Goal: Task Accomplishment & Management: Complete application form

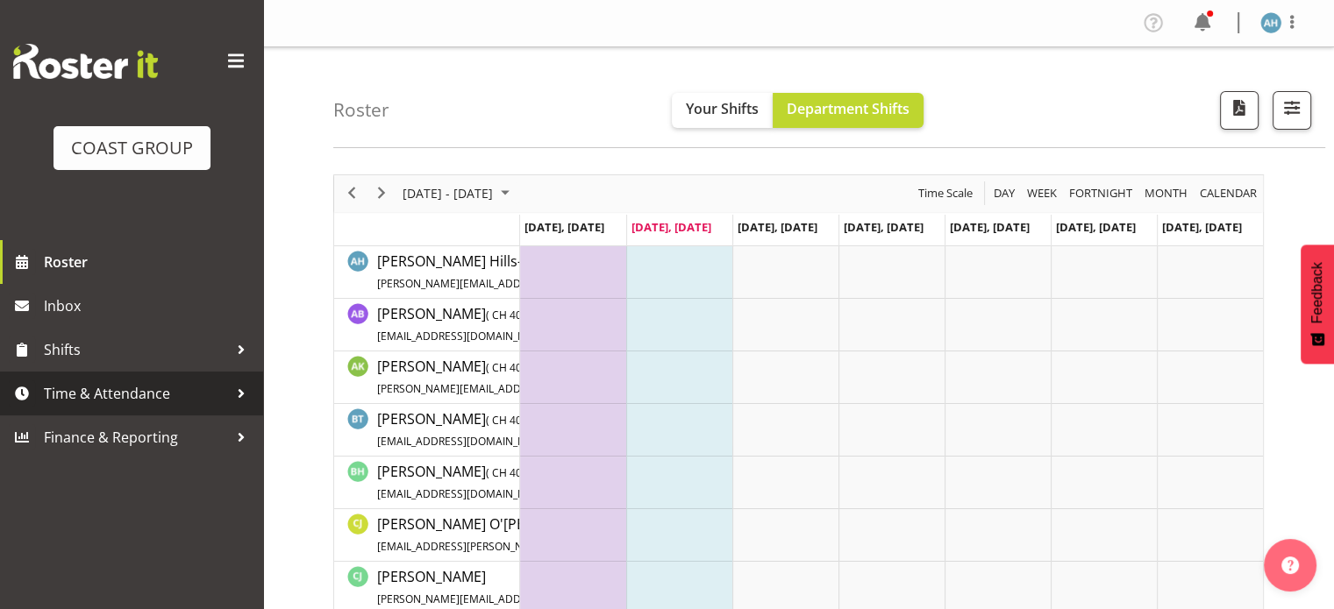
click at [103, 399] on span "Time & Attendance" at bounding box center [136, 394] width 184 height 26
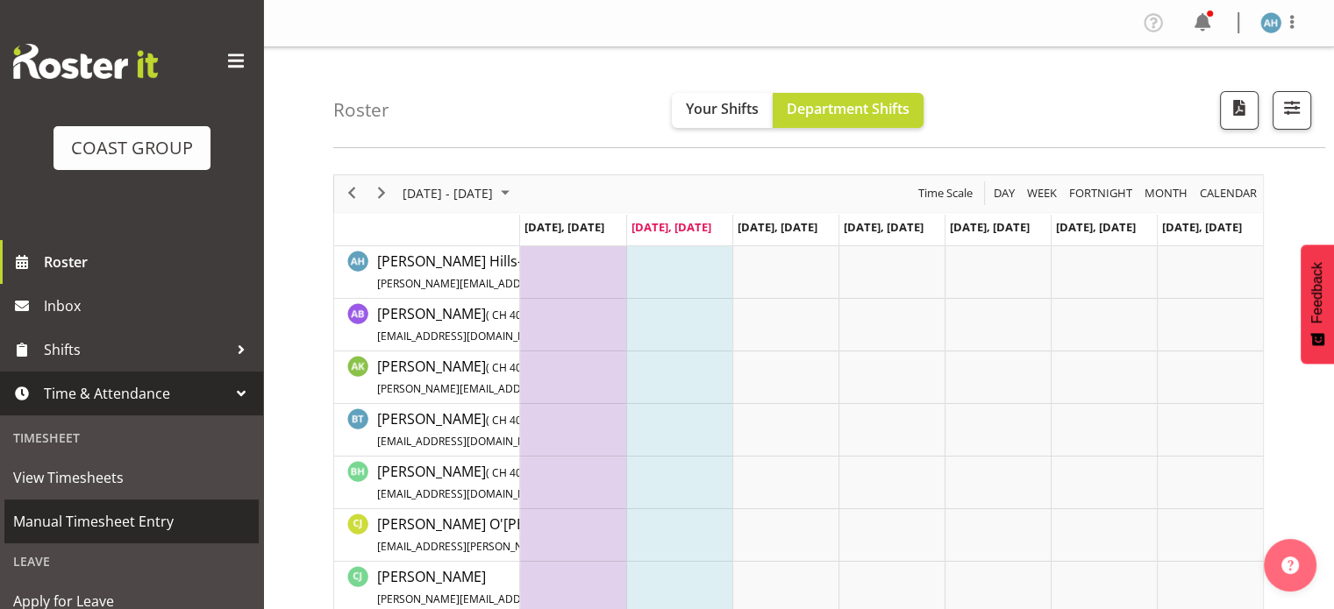
click at [98, 527] on span "Manual Timesheet Entry" at bounding box center [131, 522] width 237 height 26
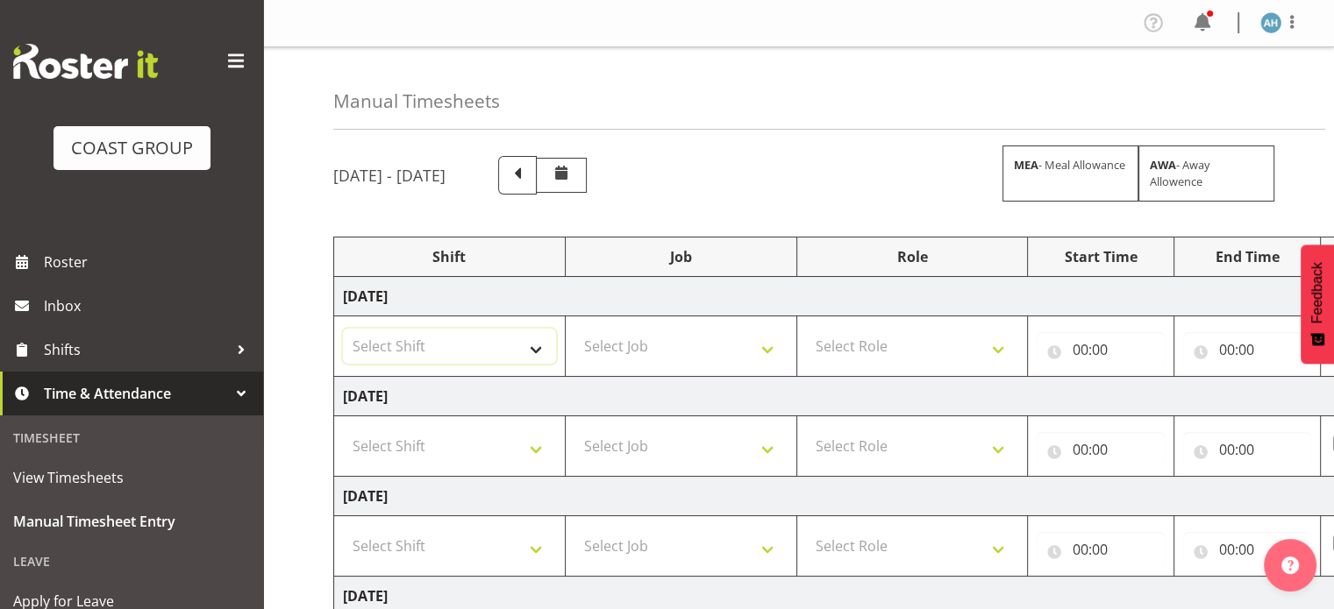
click at [438, 349] on select "Select Shift CHC SIGN ADMIN (LEAVE ALONE, DONT MAKE INACTIVE) DW CHC ARK WORK D…" at bounding box center [449, 346] width 213 height 35
select select "62216"
click at [343, 329] on select "Select Shift CHC SIGN ADMIN (LEAVE ALONE, DONT MAKE INACTIVE) DW CHC ARK WORK D…" at bounding box center [449, 346] width 213 height 35
drag, startPoint x: 460, startPoint y: 406, endPoint x: 460, endPoint y: 442, distance: 35.9
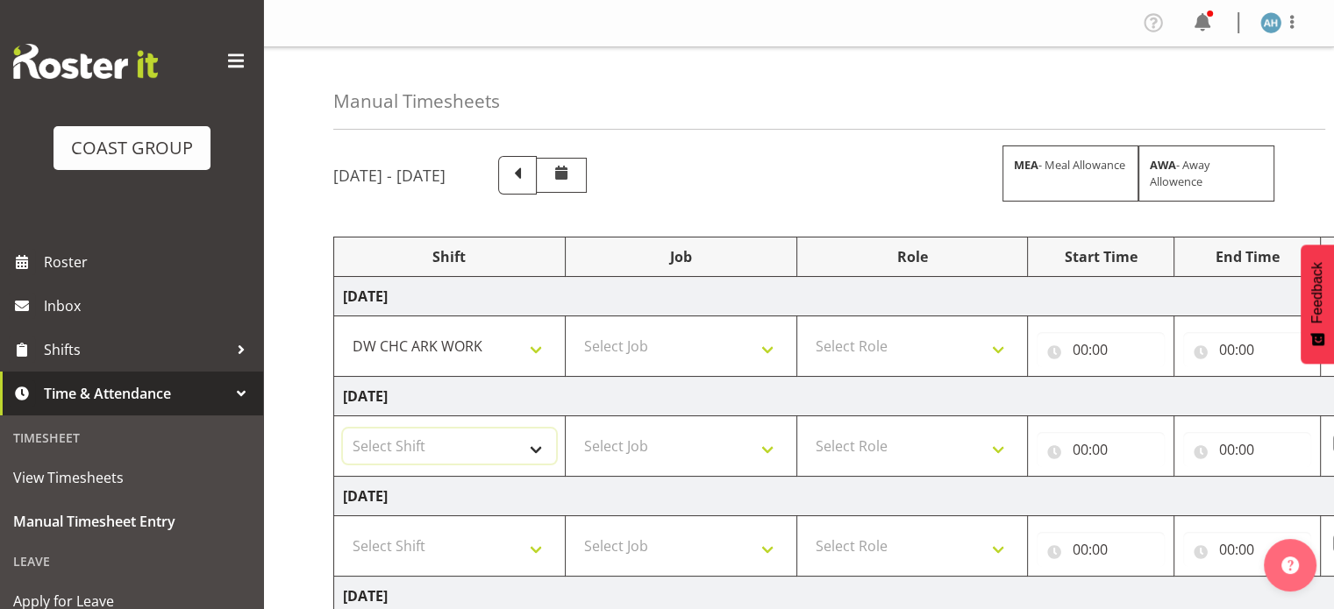
click at [392, 452] on select "Select Shift CHC SIGN ADMIN (LEAVE ALONE, DONT MAKE INACTIVE) DW CHC ARK WORK D…" at bounding box center [449, 446] width 213 height 35
select select "62216"
click at [343, 429] on select "Select Shift CHC SIGN ADMIN (LEAVE ALONE, DONT MAKE INACTIVE) DW CHC ARK WORK D…" at bounding box center [449, 446] width 213 height 35
click at [477, 536] on select "Select Shift CHC SIGN ADMIN (LEAVE ALONE, DONT MAKE INACTIVE) DW CHC ARK WORK D…" at bounding box center [449, 546] width 213 height 35
select select "62216"
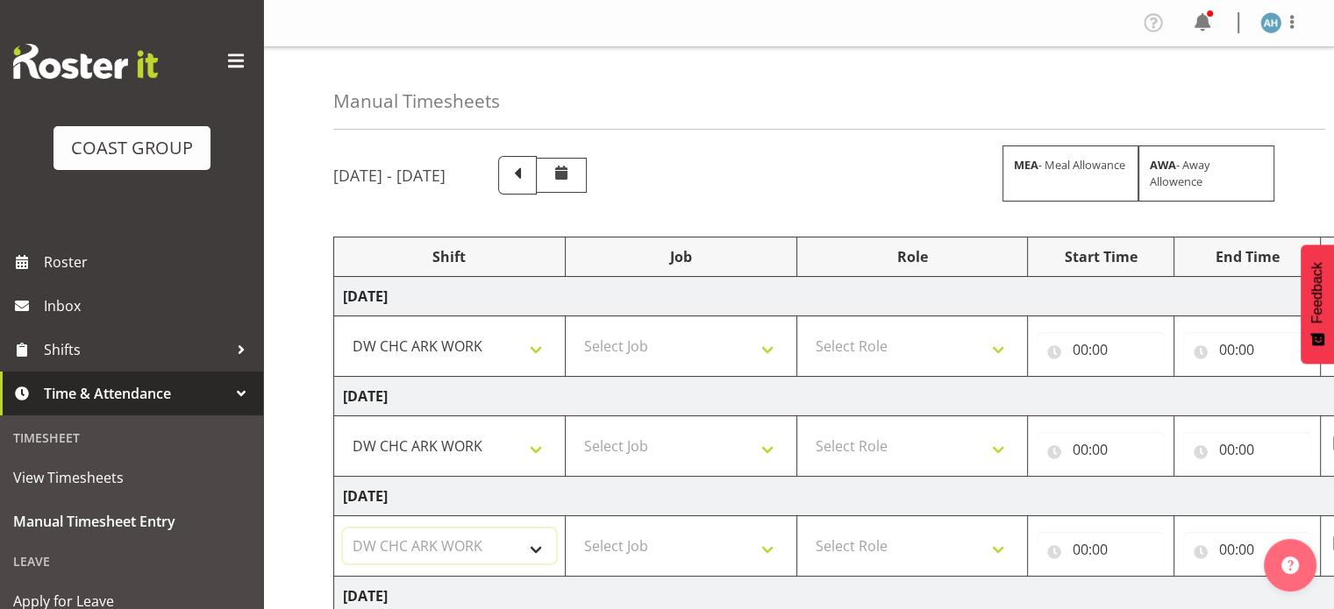
click at [343, 529] on select "Select Shift CHC SIGN ADMIN (LEAVE ALONE, DONT MAKE INACTIVE) DW CHC ARK WORK D…" at bounding box center [449, 546] width 213 height 35
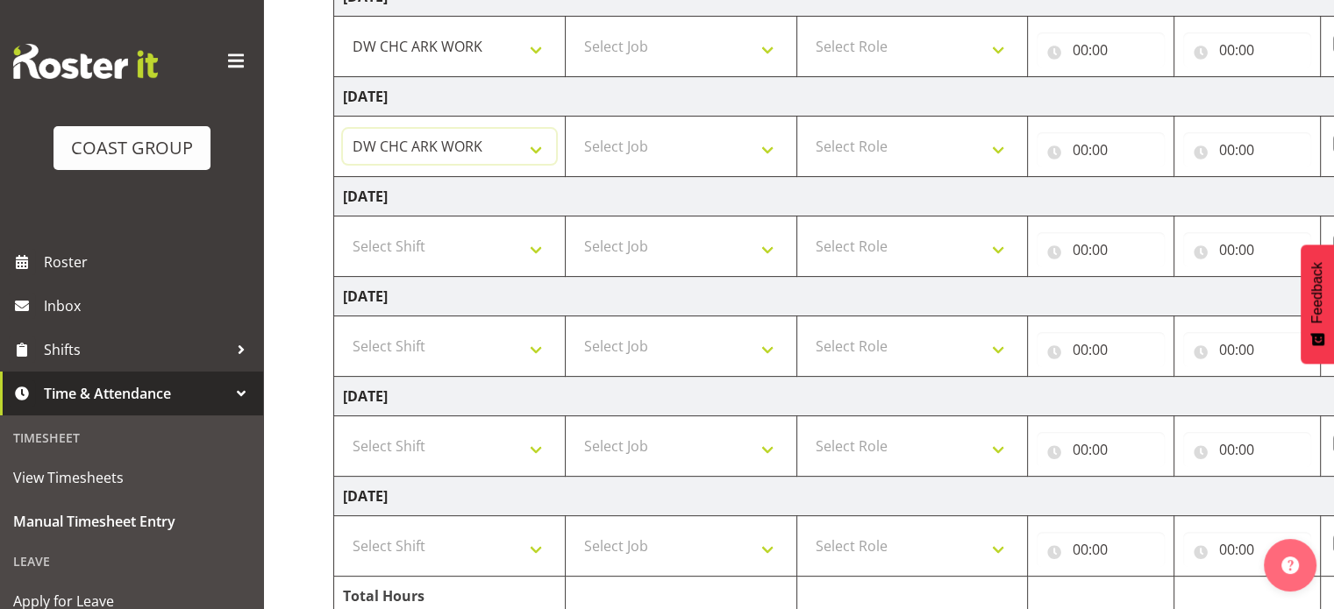
scroll to position [399, 0]
click at [467, 437] on select "Select Shift CHC SIGN ADMIN (LEAVE ALONE, DONT MAKE INACTIVE) DW CHC ARK WORK D…" at bounding box center [449, 447] width 213 height 35
select select "62216"
click at [343, 430] on select "Select Shift CHC SIGN ADMIN (LEAVE ALONE, DONT MAKE INACTIVE) DW CHC ARK WORK D…" at bounding box center [449, 447] width 213 height 35
click at [430, 552] on select "Select Shift CHC SIGN ADMIN (LEAVE ALONE, DONT MAKE INACTIVE) DW CHC ARK WORK D…" at bounding box center [449, 547] width 213 height 35
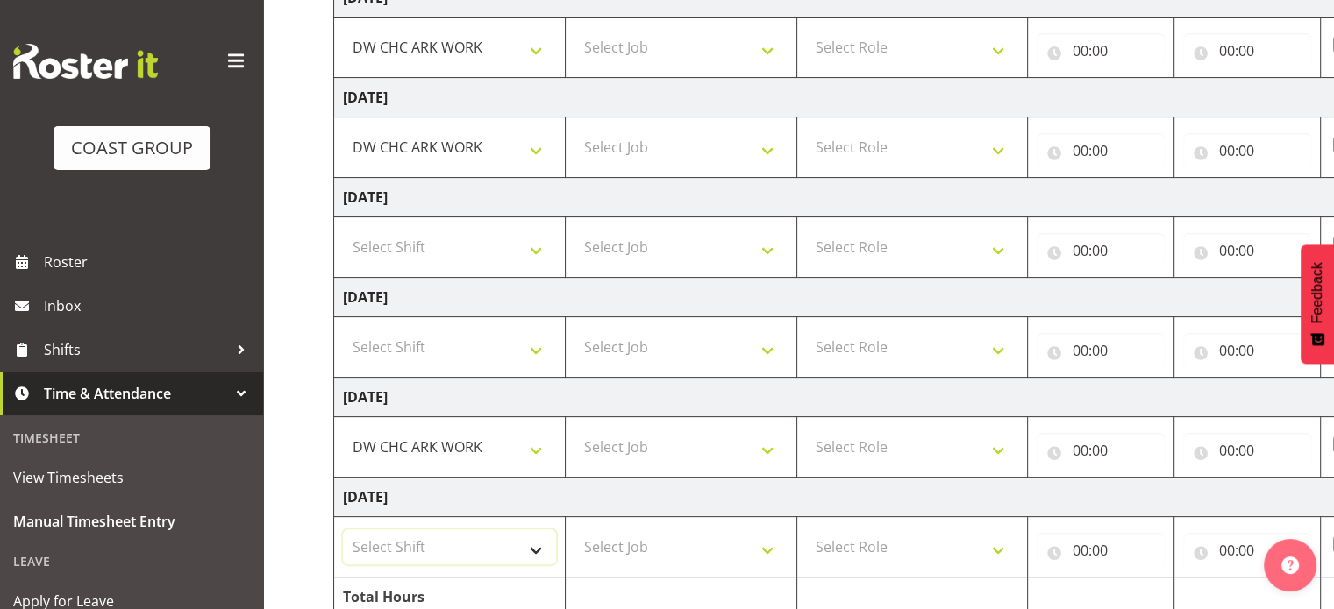
select select "62216"
click at [343, 530] on select "Select Shift CHC SIGN ADMIN (LEAVE ALONE, DONT MAKE INACTIVE) DW CHC ARK WORK D…" at bounding box center [449, 547] width 213 height 35
click at [656, 546] on select "Select Job 1 Carlton Events 1 [PERSON_NAME][GEOGRAPHIC_DATA] 1 [PERSON_NAME][GE…" at bounding box center [680, 547] width 213 height 35
select select "624"
click at [574, 530] on select "Select Job 1 Carlton Events 1 [PERSON_NAME][GEOGRAPHIC_DATA] 1 [PERSON_NAME][GE…" at bounding box center [680, 547] width 213 height 35
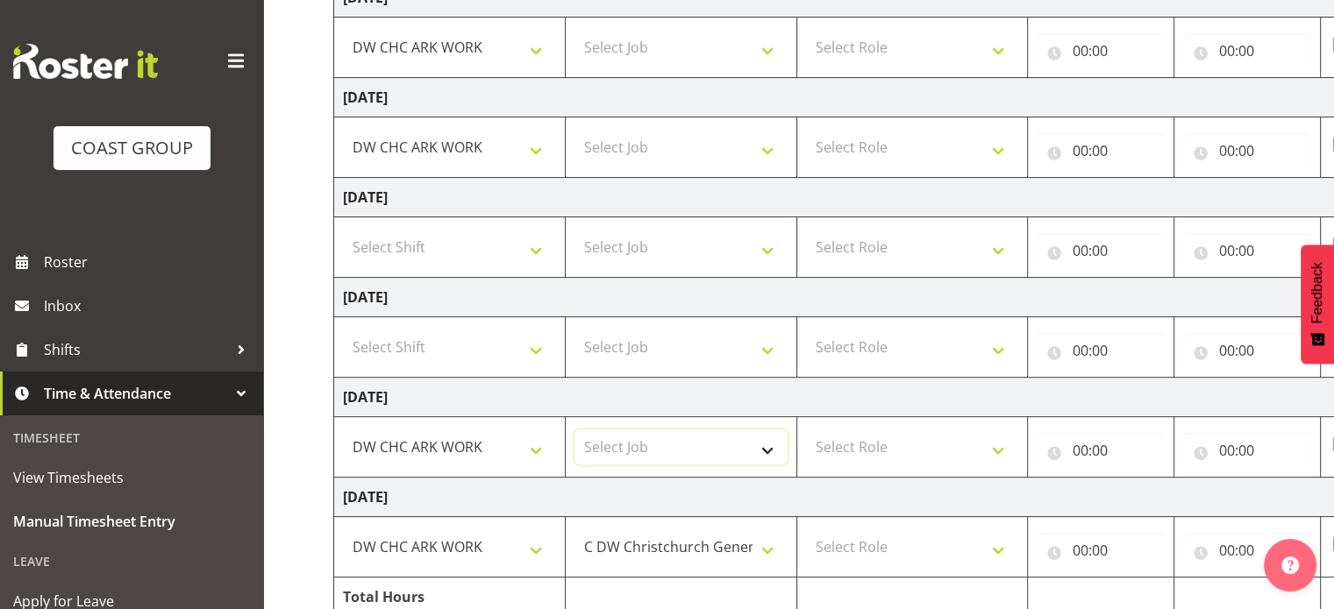
click at [708, 452] on select "Select Job 1 Carlton Events 1 [PERSON_NAME][GEOGRAPHIC_DATA] 1 [PERSON_NAME][GE…" at bounding box center [680, 447] width 213 height 35
select select "624"
click at [574, 430] on select "Select Job 1 Carlton Events 1 [PERSON_NAME][GEOGRAPHIC_DATA] 1 [PERSON_NAME][GE…" at bounding box center [680, 447] width 213 height 35
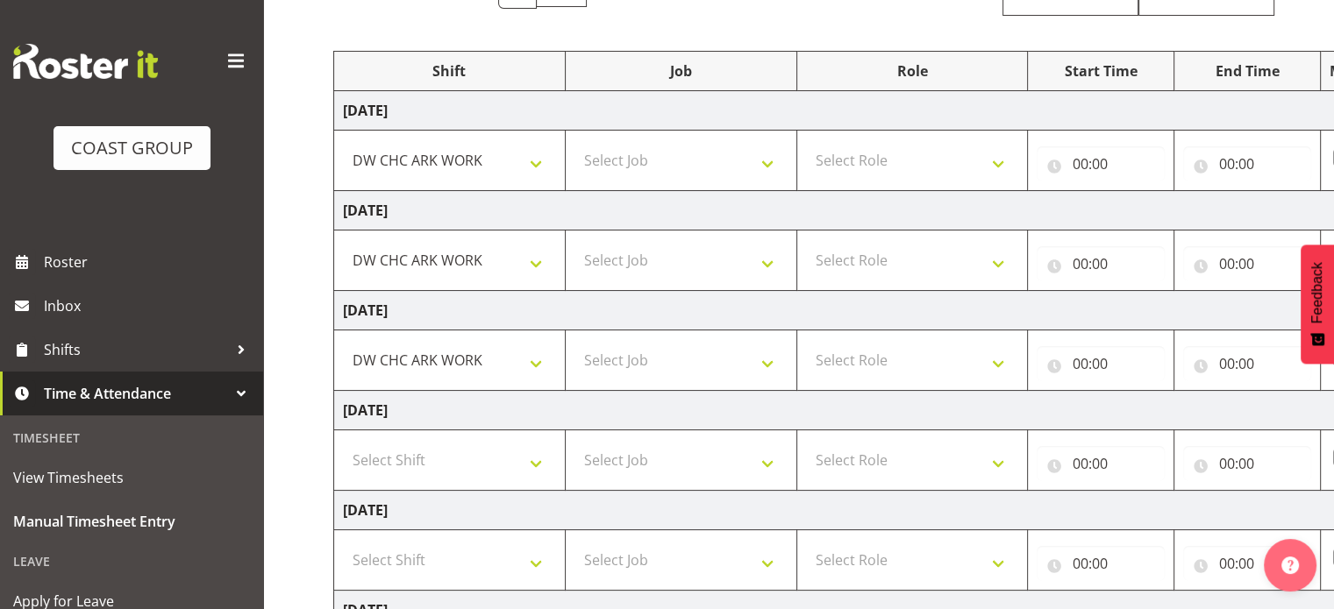
scroll to position [179, 0]
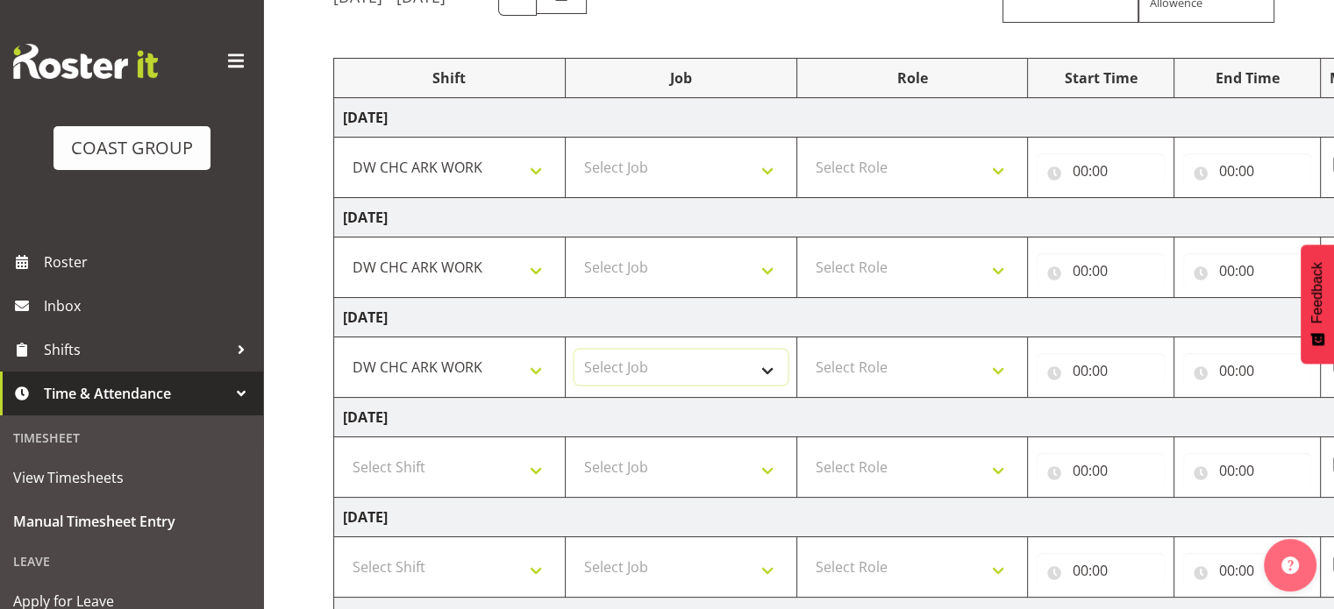
click at [713, 376] on select "Select Job 1 Carlton Events 1 [PERSON_NAME][GEOGRAPHIC_DATA] 1 [PERSON_NAME][GE…" at bounding box center [680, 367] width 213 height 35
select select "624"
click at [574, 350] on select "Select Job 1 Carlton Events 1 [PERSON_NAME][GEOGRAPHIC_DATA] 1 [PERSON_NAME][GE…" at bounding box center [680, 367] width 213 height 35
click at [715, 262] on select "Select Job 1 Carlton Events 1 [PERSON_NAME][GEOGRAPHIC_DATA] 1 [PERSON_NAME][GE…" at bounding box center [680, 267] width 213 height 35
select select "624"
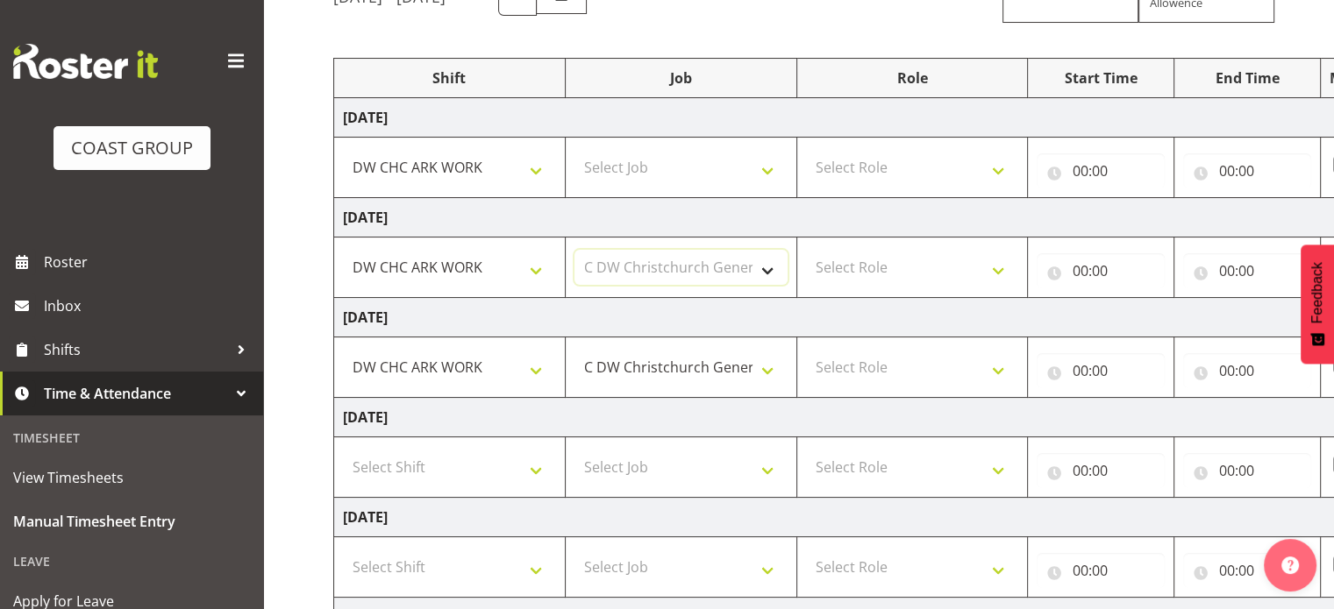
click at [574, 250] on select "Select Job 1 Carlton Events 1 [PERSON_NAME][GEOGRAPHIC_DATA] 1 [PERSON_NAME][GE…" at bounding box center [680, 267] width 213 height 35
click at [718, 174] on select "Select Job 1 Carlton Events 1 [PERSON_NAME][GEOGRAPHIC_DATA] 1 [PERSON_NAME][GE…" at bounding box center [680, 167] width 213 height 35
select select "624"
click at [574, 150] on select "Select Job 1 Carlton Events 1 [PERSON_NAME][GEOGRAPHIC_DATA] 1 [PERSON_NAME][GE…" at bounding box center [680, 167] width 213 height 35
click at [895, 167] on select "Select Role DW WORKSHOP HAND" at bounding box center [912, 167] width 213 height 35
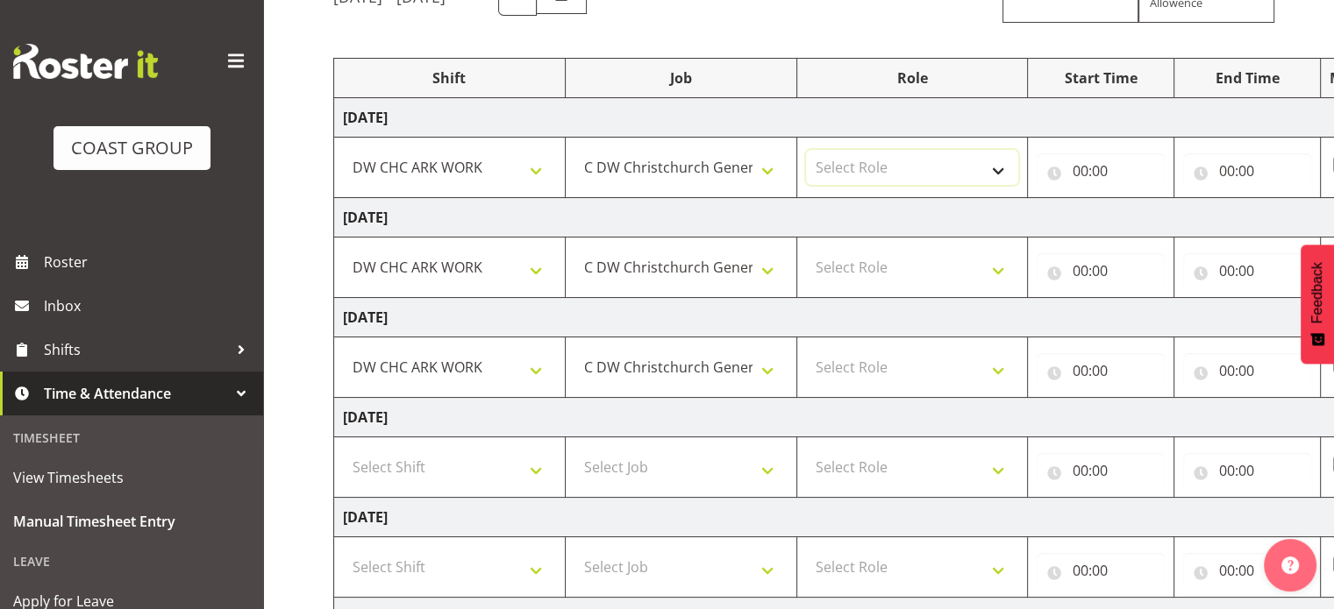
select select "223"
click at [806, 150] on select "Select Role DW WORKSHOP HAND" at bounding box center [912, 167] width 213 height 35
click at [895, 264] on select "Select Role DW WORKSHOP HAND" at bounding box center [912, 267] width 213 height 35
select select "223"
click at [806, 250] on select "Select Role DW WORKSHOP HAND" at bounding box center [912, 267] width 213 height 35
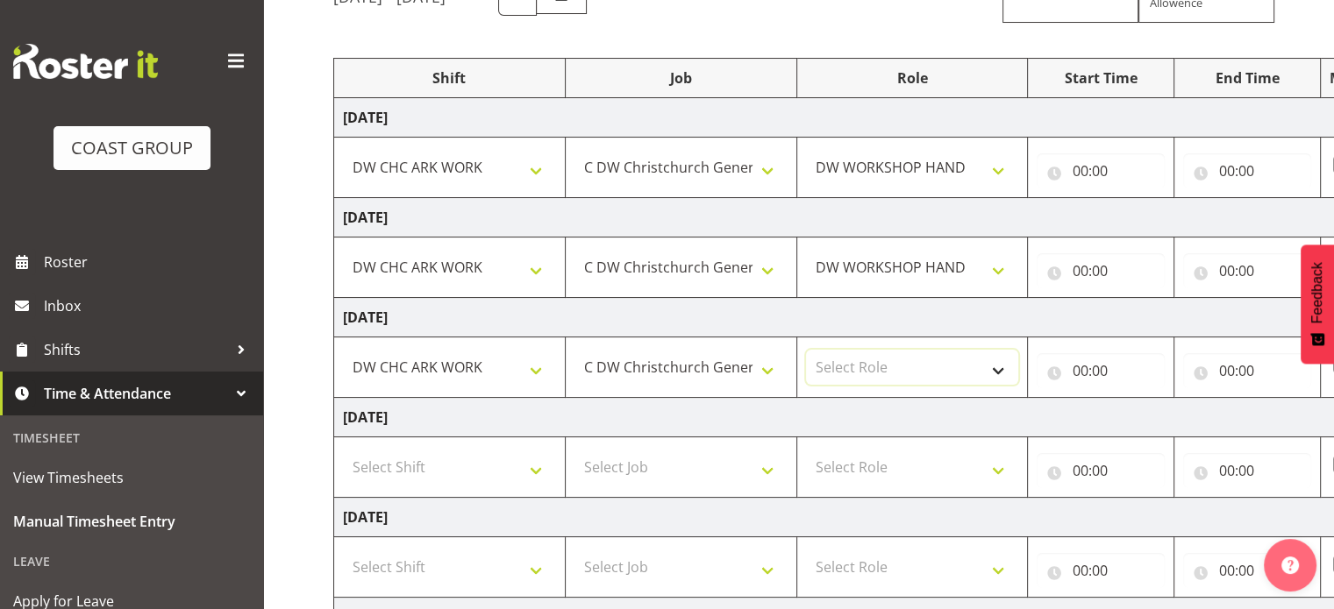
click at [899, 358] on select "Select Role DW WORKSHOP HAND" at bounding box center [912, 367] width 213 height 35
select select "223"
click at [806, 350] on select "Select Role DW WORKSHOP HAND" at bounding box center [912, 367] width 213 height 35
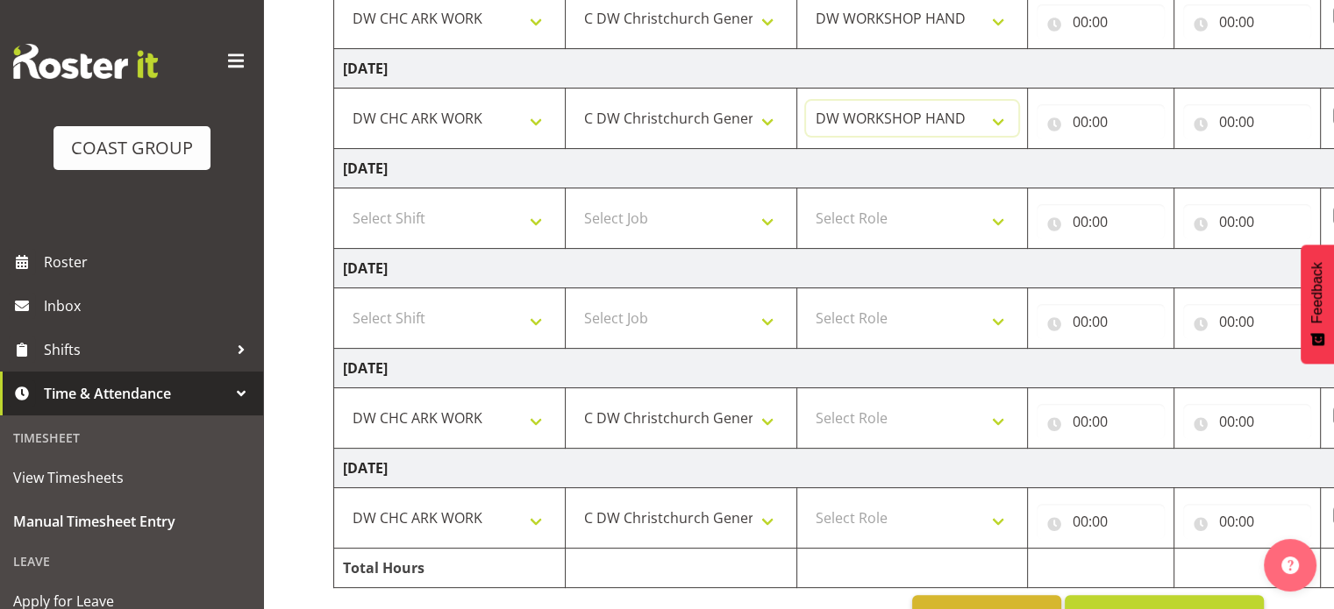
scroll to position [442, 0]
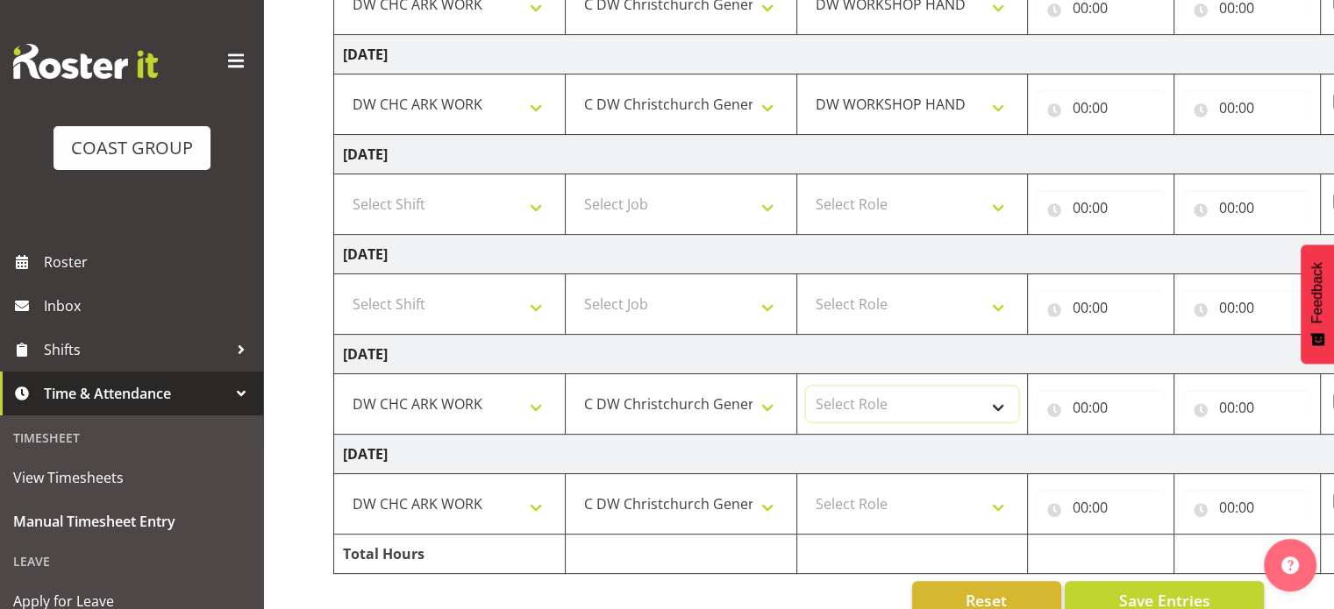
click at [903, 392] on select "Select Role DW WORKSHOP HAND" at bounding box center [912, 404] width 213 height 35
select select "223"
click at [806, 387] on select "Select Role DW WORKSHOP HAND" at bounding box center [912, 404] width 213 height 35
click at [905, 501] on select "Select Role DW WORKSHOP HAND" at bounding box center [912, 504] width 213 height 35
select select "223"
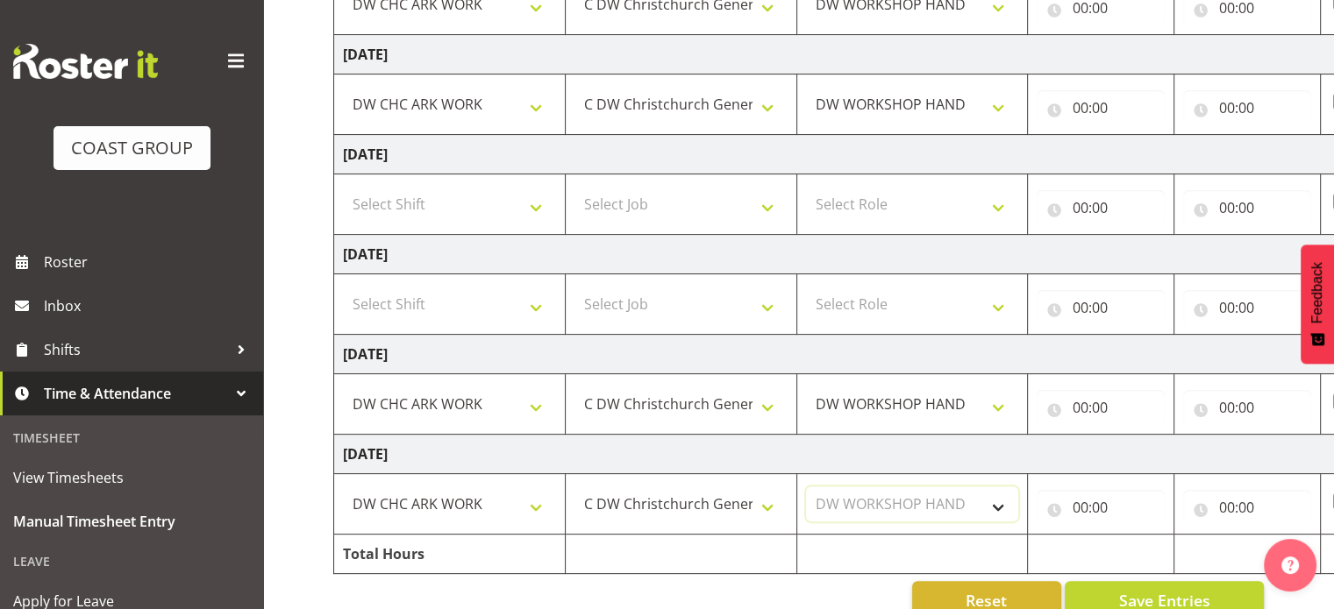
click at [806, 487] on select "Select Role DW WORKSHOP HAND" at bounding box center [912, 504] width 213 height 35
click at [962, 254] on td "[DATE]" at bounding box center [947, 254] width 1227 height 39
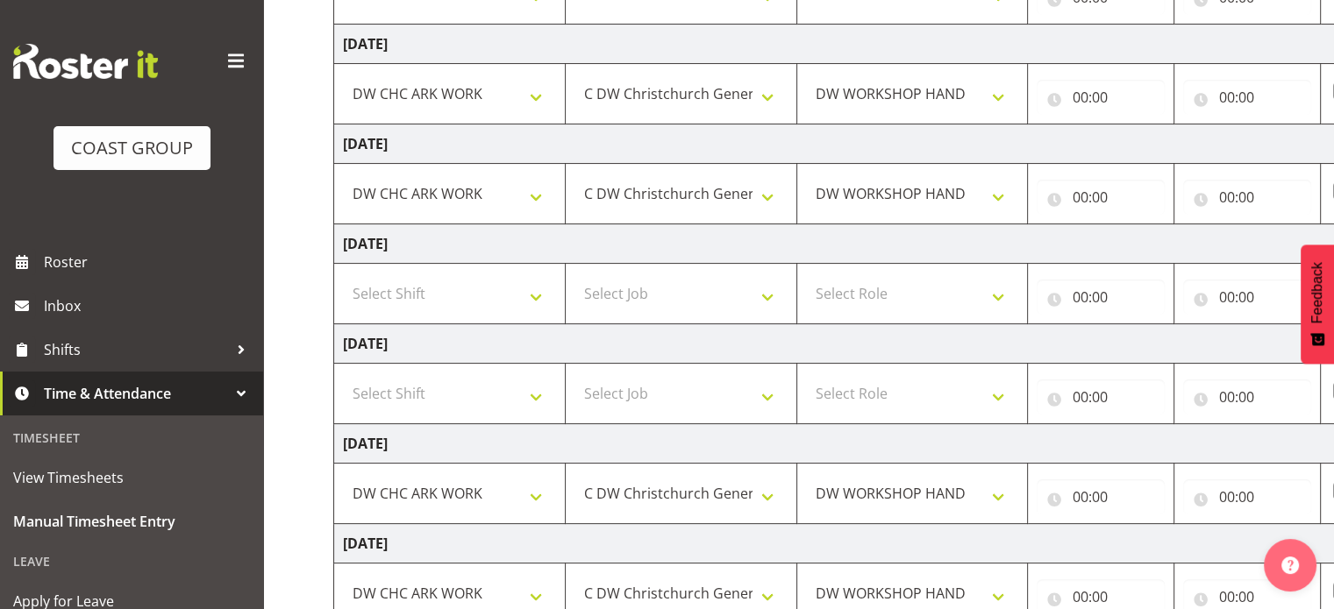
scroll to position [354, 0]
click at [1080, 190] on input "00:00" at bounding box center [1100, 195] width 128 height 35
click at [1154, 238] on select "00 01 02 03 04 05 06 07 08 09 10 11 12 13 14 15 16 17 18 19 20 21 22 23" at bounding box center [1155, 241] width 39 height 35
select select "8"
click at [1136, 224] on select "00 01 02 03 04 05 06 07 08 09 10 11 12 13 14 15 16 17 18 19 20 21 22 23" at bounding box center [1155, 241] width 39 height 35
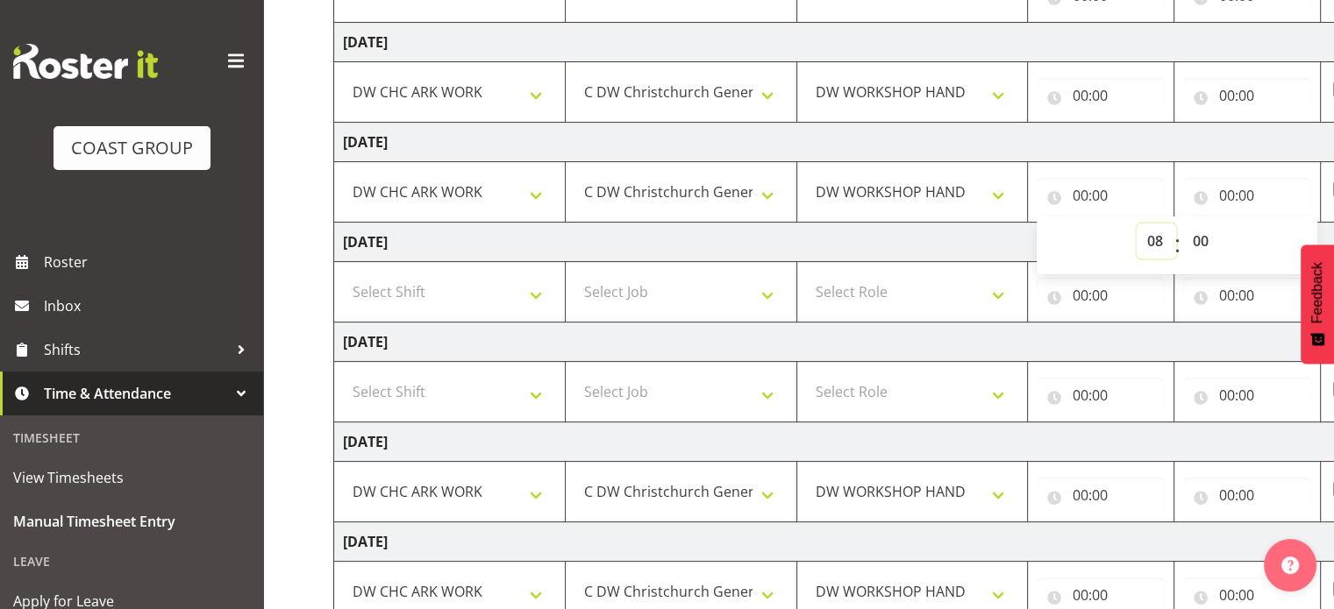
type input "08:00"
click at [1192, 245] on select "00 01 02 03 04 05 06 07 08 09 10 11 12 13 14 15 16 17 18 19 20 21 22 23 24 25 2…" at bounding box center [1201, 241] width 39 height 35
select select "30"
click at [1182, 224] on select "00 01 02 03 04 05 06 07 08 09 10 11 12 13 14 15 16 17 18 19 20 21 22 23 24 25 2…" at bounding box center [1201, 241] width 39 height 35
type input "08:30"
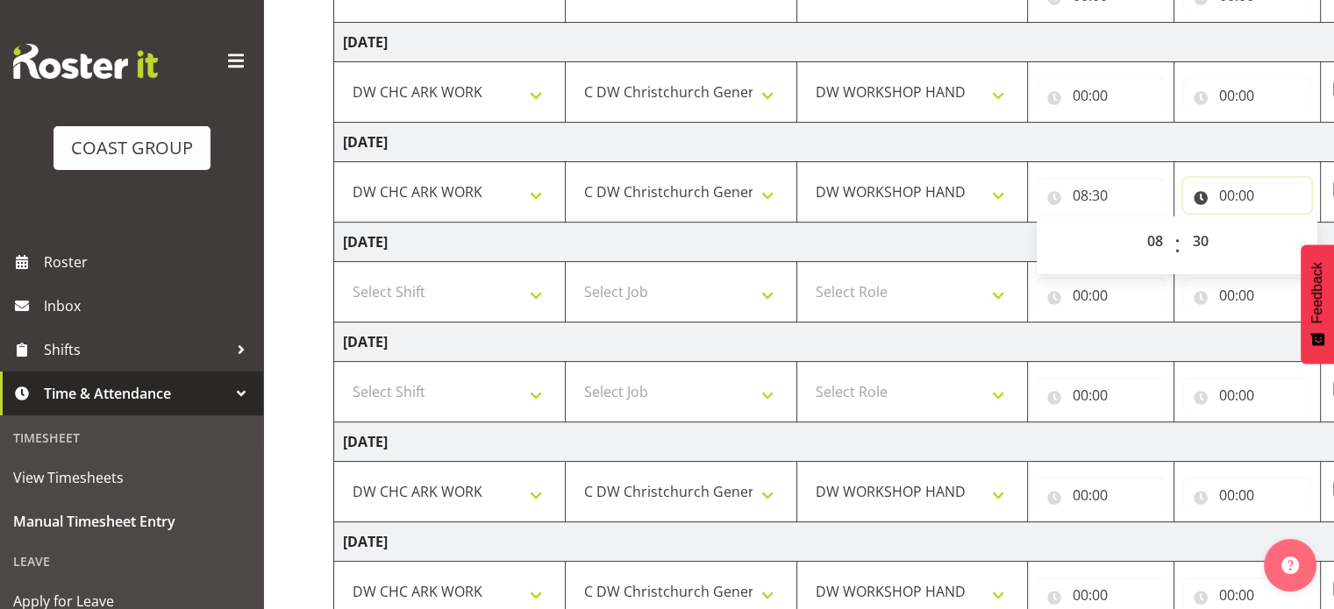
click at [1225, 189] on input "00:00" at bounding box center [1247, 195] width 128 height 35
click at [1298, 238] on select "00 01 02 03 04 05 06 07 08 09 10 11 12 13 14 15 16 17 18 19 20 21 22 23" at bounding box center [1302, 241] width 39 height 35
select select "15"
click at [1283, 224] on select "00 01 02 03 04 05 06 07 08 09 10 11 12 13 14 15 16 17 18 19 20 21 22 23" at bounding box center [1302, 241] width 39 height 35
type input "15:00"
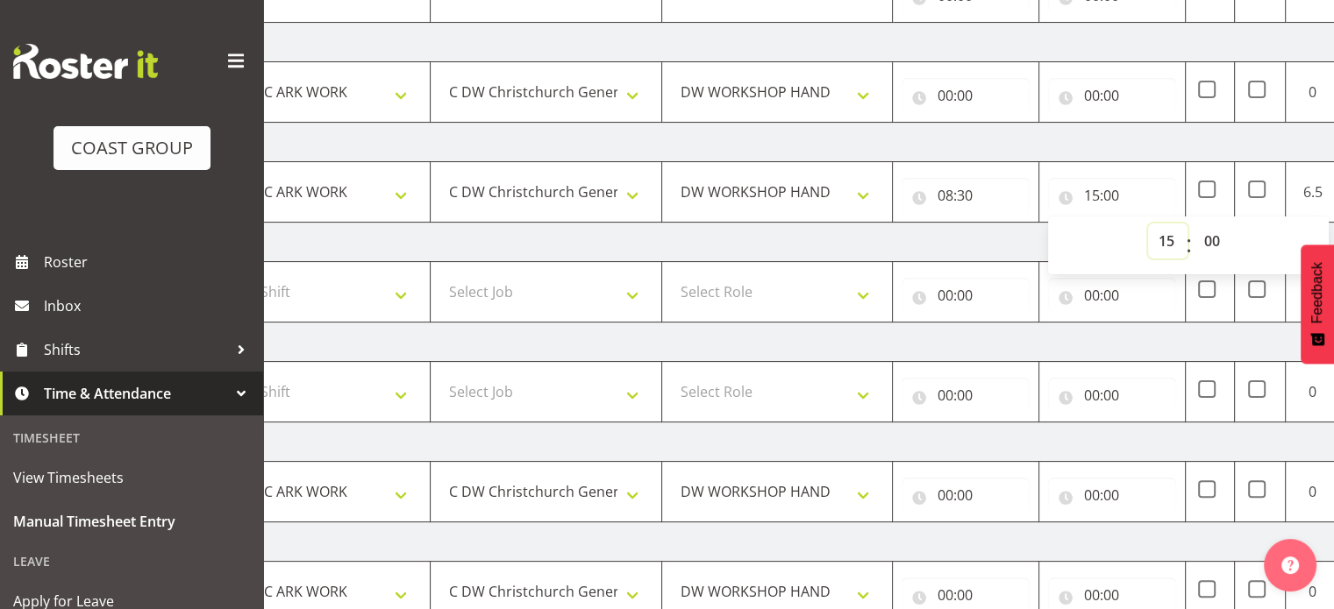
scroll to position [0, 139]
click at [1210, 241] on select "00 01 02 03 04 05 06 07 08 09 10 11 12 13 14 15 16 17 18 19 20 21 22 23 24 25 2…" at bounding box center [1209, 241] width 39 height 35
select select "30"
click at [1190, 224] on select "00 01 02 03 04 05 06 07 08 09 10 11 12 13 14 15 16 17 18 19 20 21 22 23 24 25 2…" at bounding box center [1209, 241] width 39 height 35
type input "15:30"
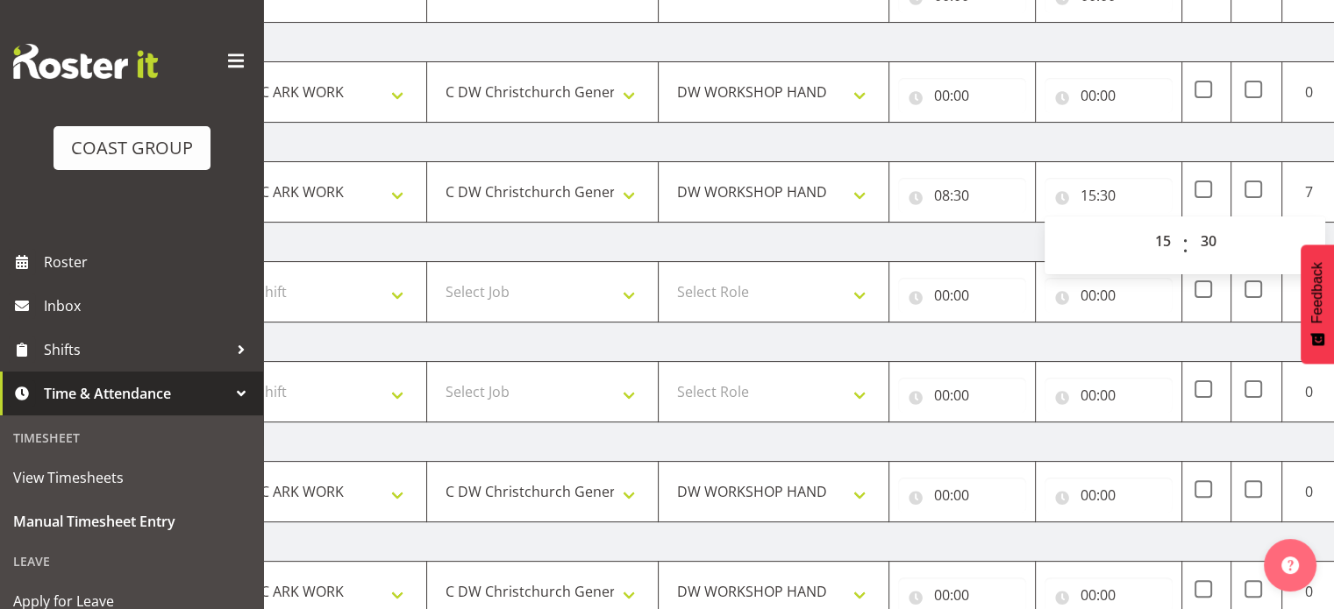
click at [1110, 150] on td "[DATE]" at bounding box center [809, 142] width 1227 height 39
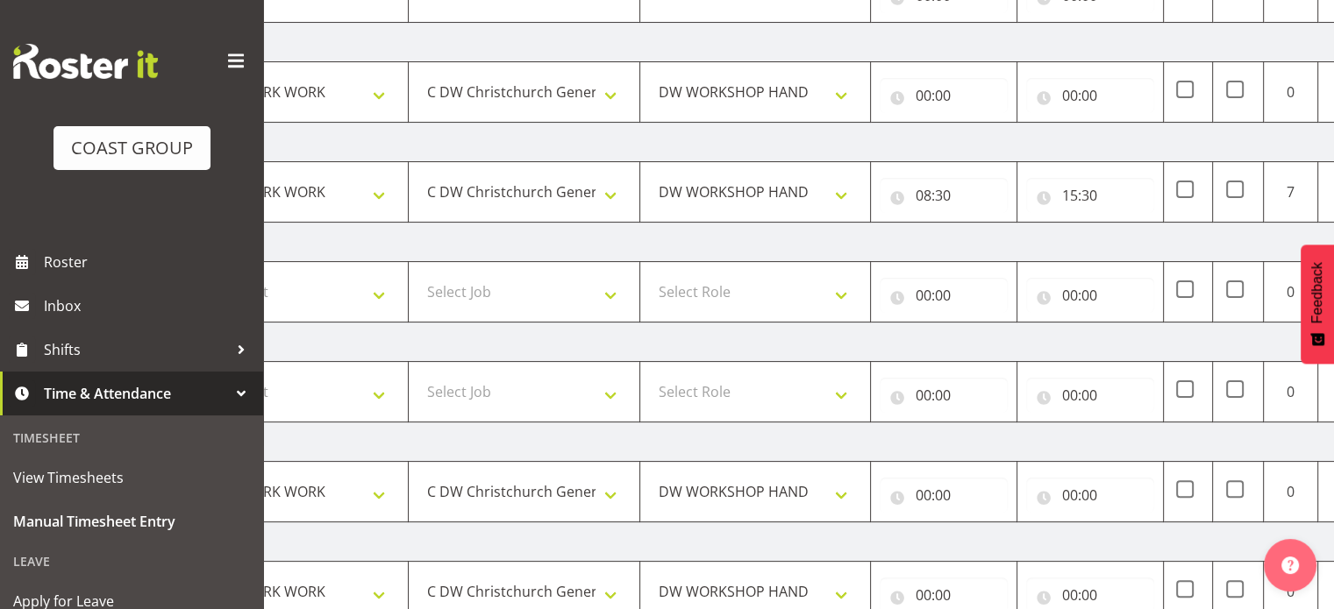
scroll to position [0, 142]
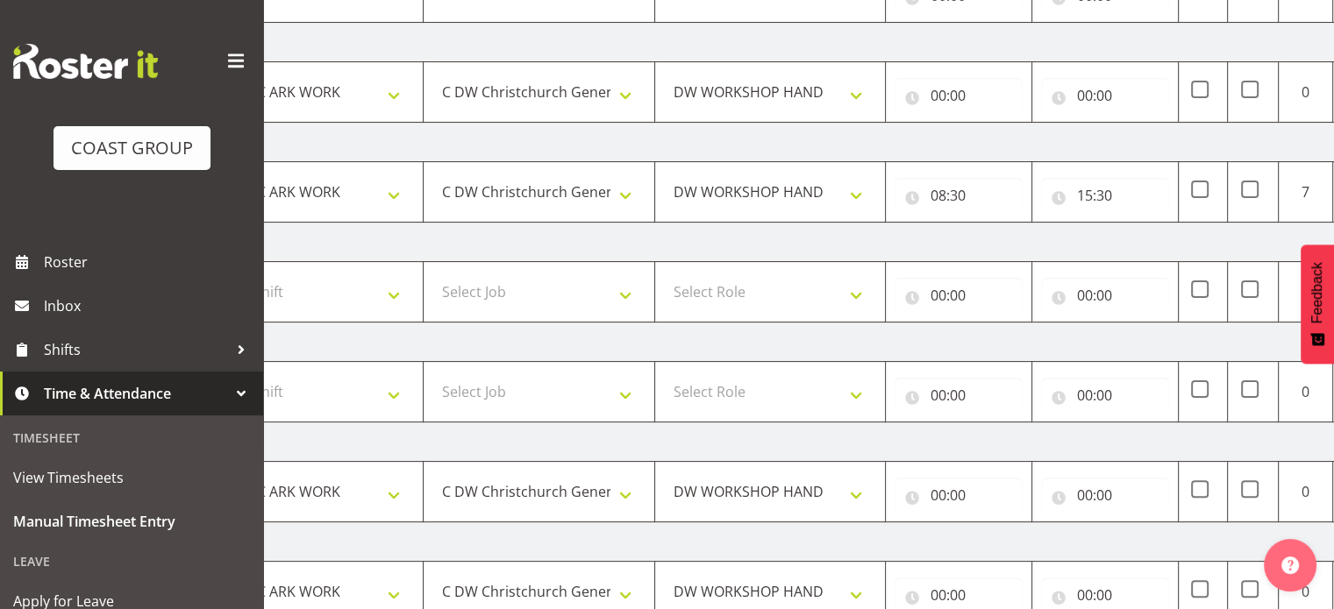
click at [1122, 136] on td "[DATE]" at bounding box center [805, 142] width 1227 height 39
click at [935, 91] on input "00:00" at bounding box center [958, 95] width 128 height 35
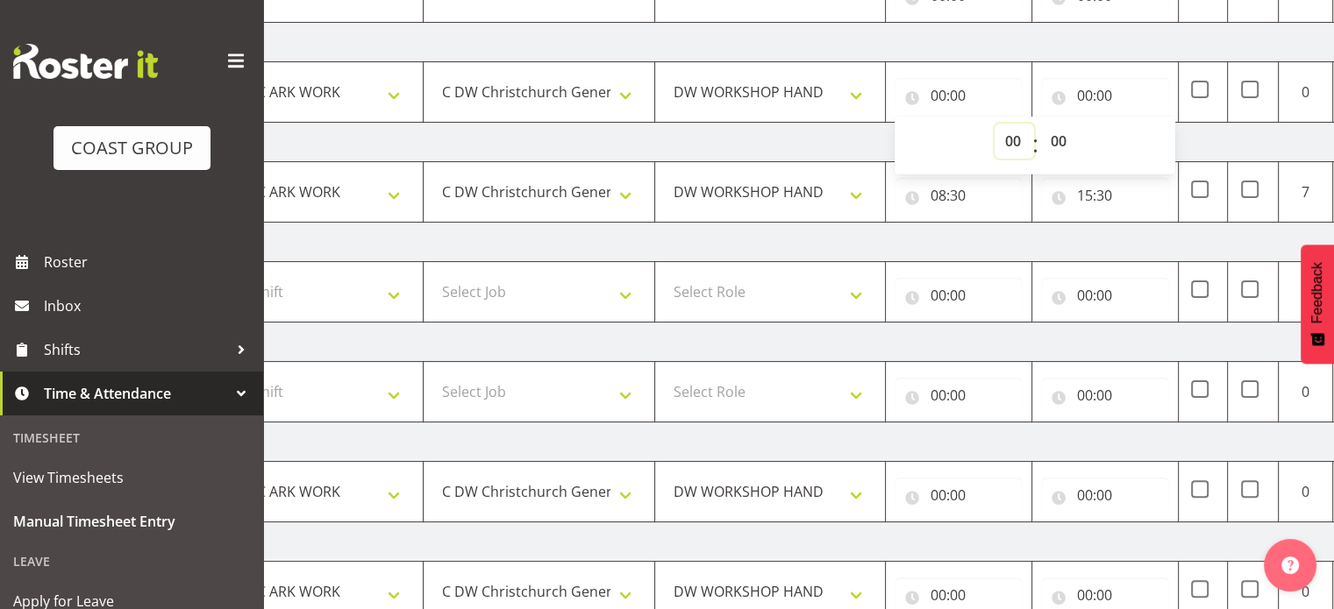
click at [1006, 142] on select "00 01 02 03 04 05 06 07 08 09 10 11 12 13 14 15 16 17 18 19 20 21 22 23" at bounding box center [1013, 141] width 39 height 35
select select "8"
click at [994, 124] on select "00 01 02 03 04 05 06 07 08 09 10 11 12 13 14 15 16 17 18 19 20 21 22 23" at bounding box center [1013, 141] width 39 height 35
type input "08:00"
click at [1081, 94] on input "00:00" at bounding box center [1105, 95] width 128 height 35
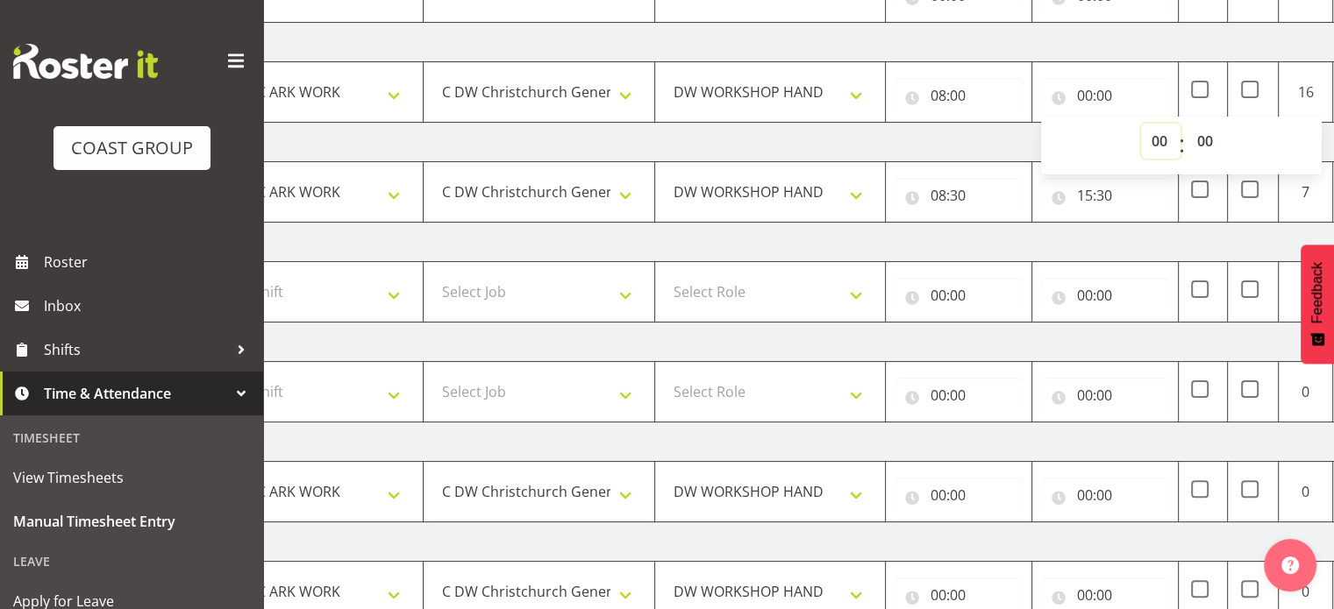
click at [1156, 136] on select "00 01 02 03 04 05 06 07 08 09 10 11 12 13 14 15 16 17 18 19 20 21 22 23" at bounding box center [1160, 141] width 39 height 35
select select "16"
click at [1141, 124] on select "00 01 02 03 04 05 06 07 08 09 10 11 12 13 14 15 16 17 18 19 20 21 22 23" at bounding box center [1160, 141] width 39 height 35
type input "16:00"
click at [1157, 238] on td "[DATE]" at bounding box center [805, 242] width 1227 height 39
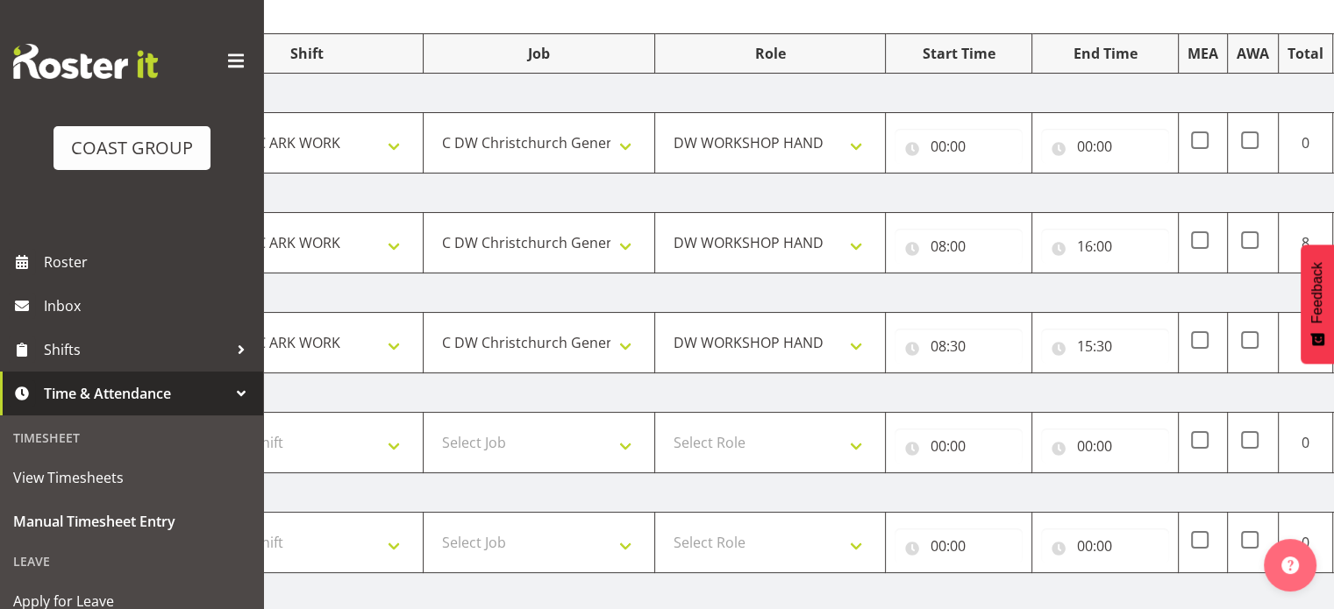
scroll to position [200, 0]
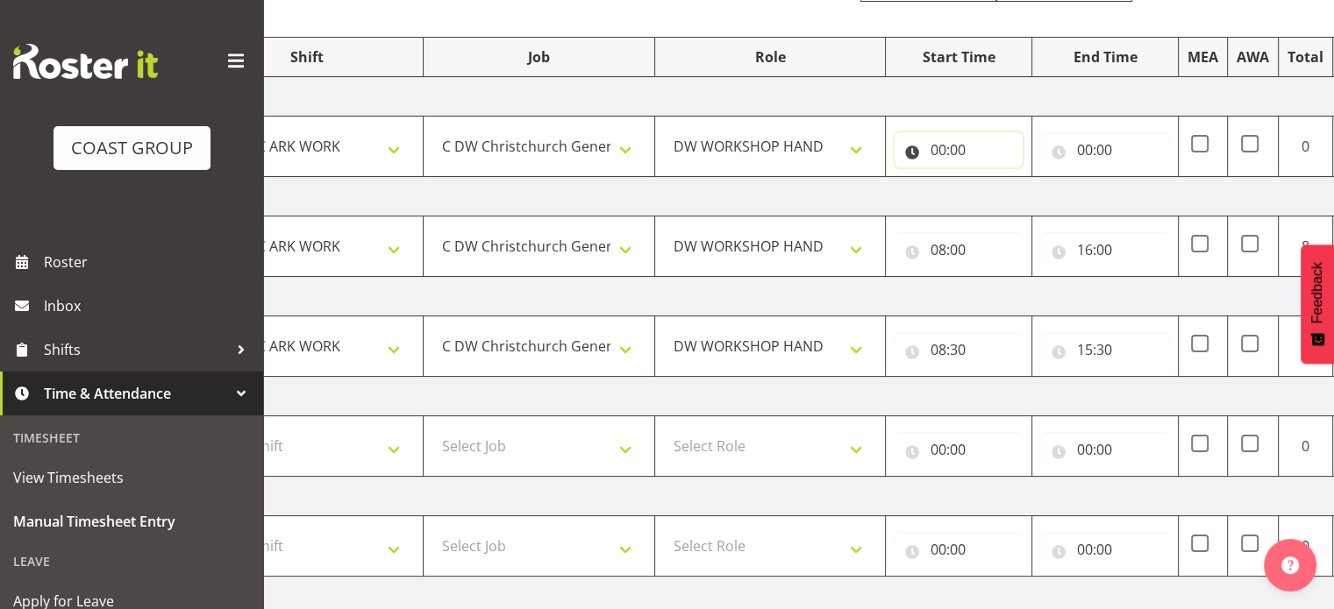
click at [938, 150] on input "00:00" at bounding box center [958, 149] width 128 height 35
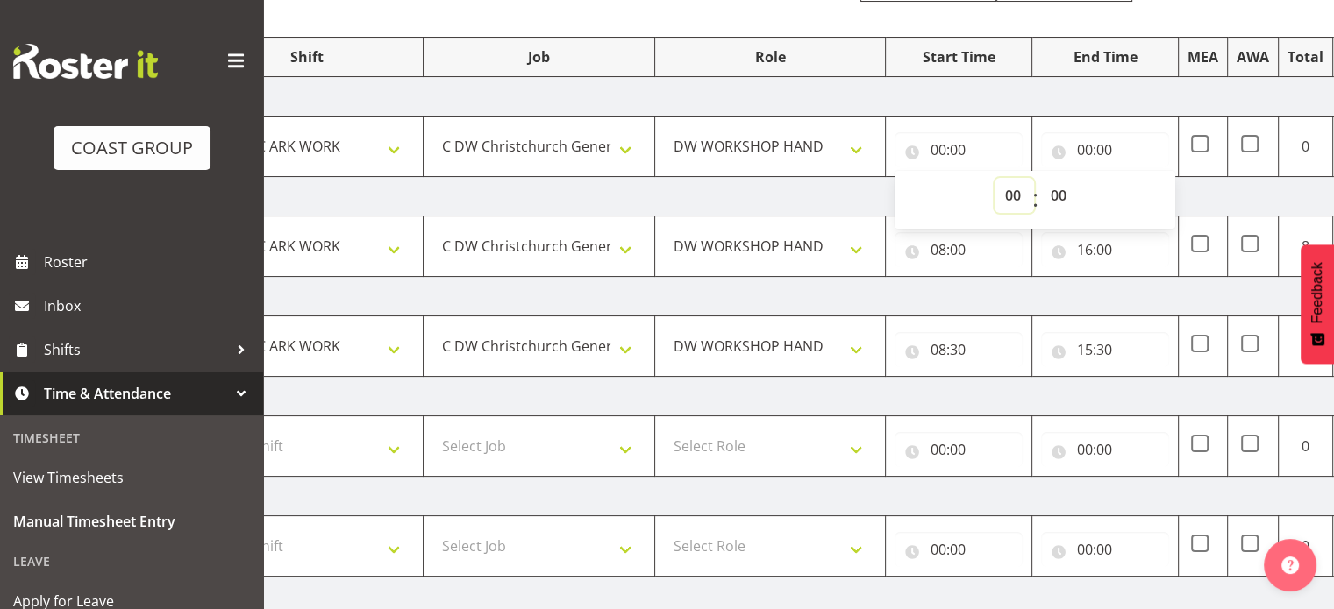
click at [1013, 196] on select "00 01 02 03 04 05 06 07 08 09 10 11 12 13 14 15 16 17 18 19 20 21 22 23" at bounding box center [1013, 195] width 39 height 35
select select "8"
click at [994, 178] on select "00 01 02 03 04 05 06 07 08 09 10 11 12 13 14 15 16 17 18 19 20 21 22 23" at bounding box center [1013, 195] width 39 height 35
type input "08:00"
click at [1084, 146] on input "00:00" at bounding box center [1105, 149] width 128 height 35
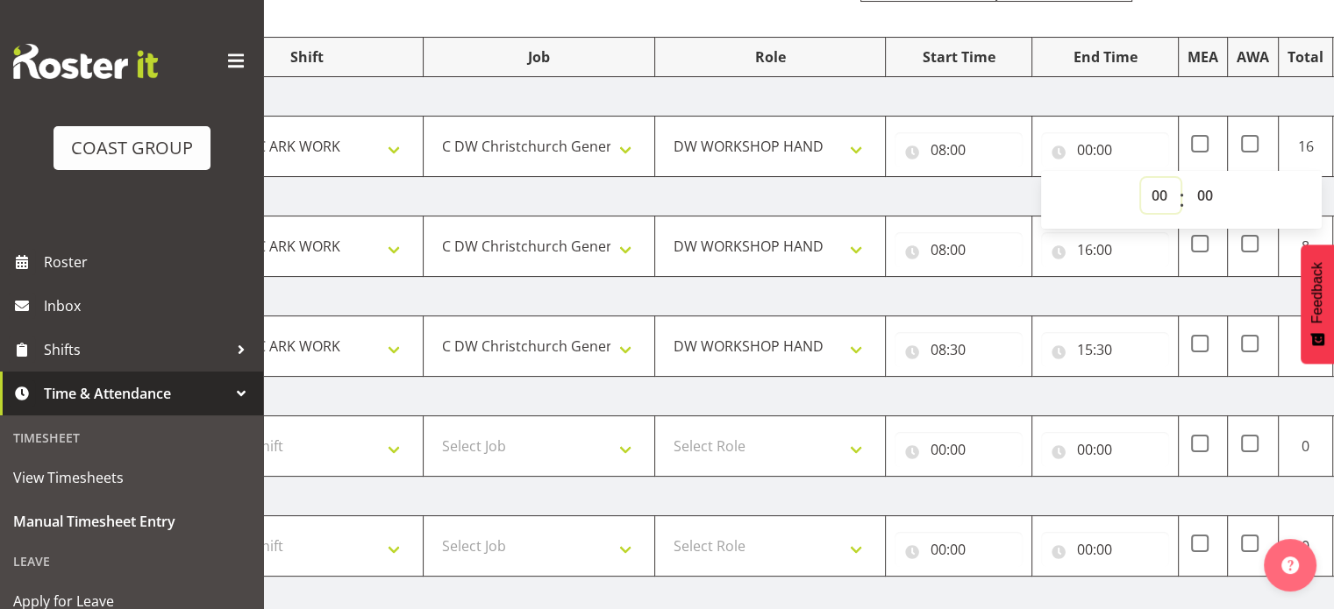
click at [1161, 189] on select "00 01 02 03 04 05 06 07 08 09 10 11 12 13 14 15 16 17 18 19 20 21 22 23" at bounding box center [1160, 195] width 39 height 35
select select "16"
click at [1141, 178] on select "00 01 02 03 04 05 06 07 08 09 10 11 12 13 14 15 16 17 18 19 20 21 22 23" at bounding box center [1160, 195] width 39 height 35
type input "16:00"
click at [1161, 296] on td "[DATE]" at bounding box center [805, 296] width 1227 height 39
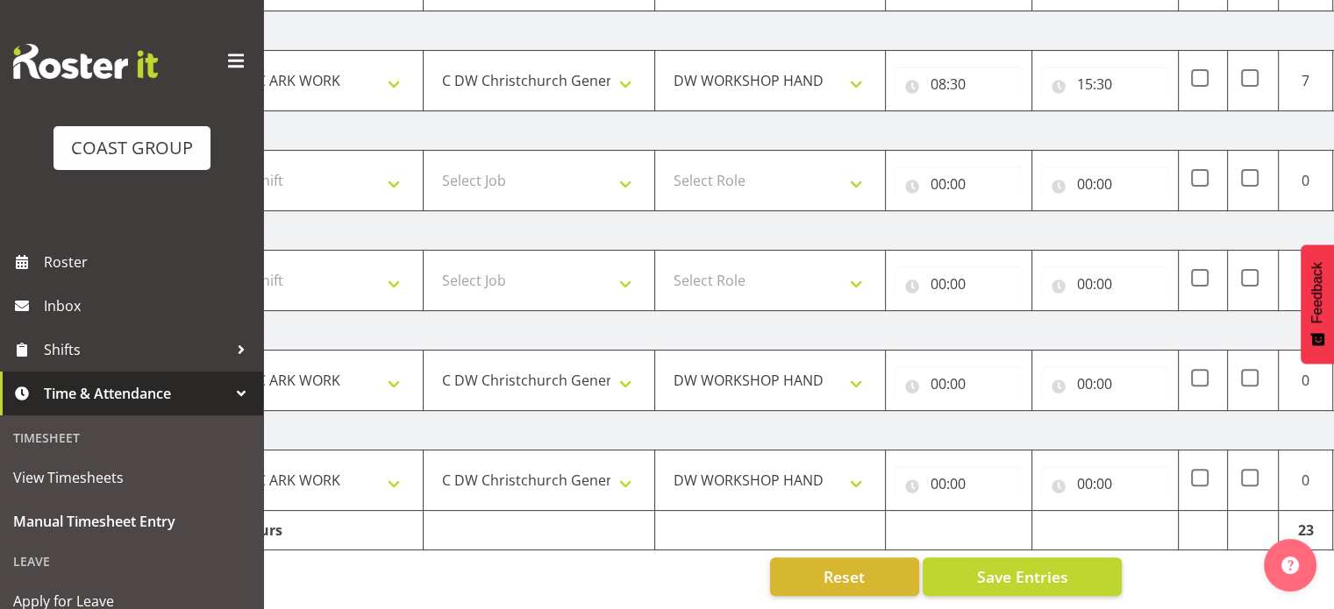
scroll to position [475, 0]
click at [941, 368] on input "00:00" at bounding box center [958, 383] width 128 height 35
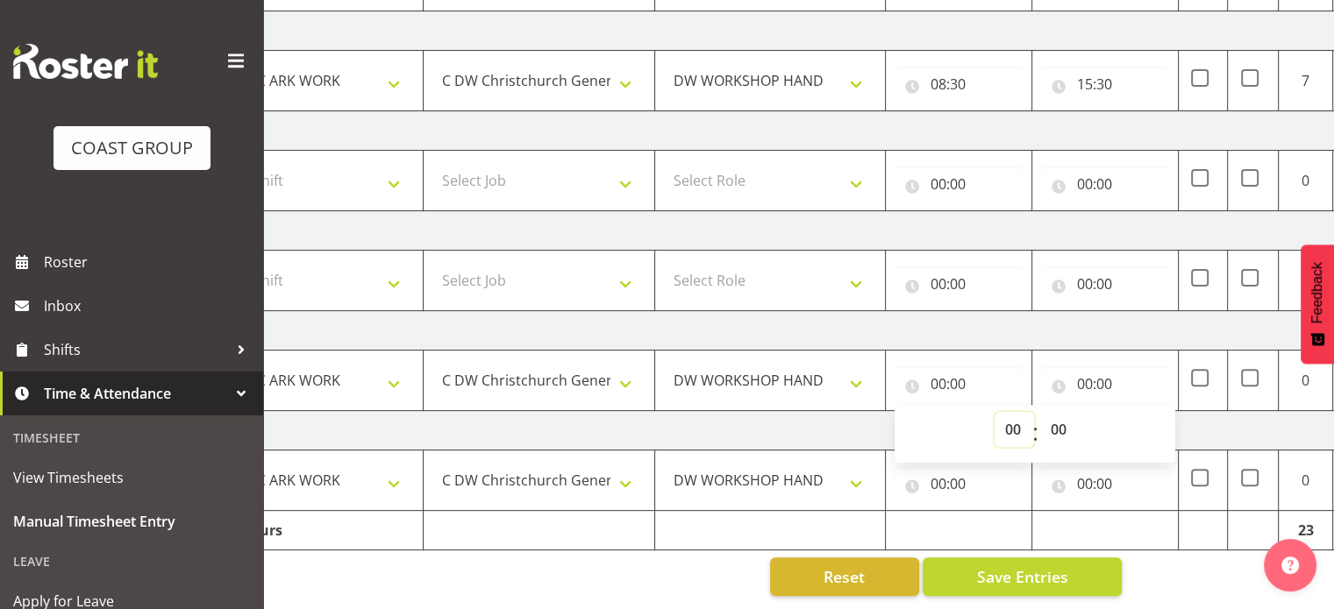
click at [1011, 416] on select "00 01 02 03 04 05 06 07 08 09 10 11 12 13 14 15 16 17 18 19 20 21 22 23" at bounding box center [1013, 429] width 39 height 35
select select "8"
click at [994, 412] on select "00 01 02 03 04 05 06 07 08 09 10 11 12 13 14 15 16 17 18 19 20 21 22 23" at bounding box center [1013, 429] width 39 height 35
type input "08:00"
click at [1065, 417] on select "00 01 02 03 04 05 06 07 08 09 10 11 12 13 14 15 16 17 18 19 20 21 22 23 24 25 2…" at bounding box center [1059, 429] width 39 height 35
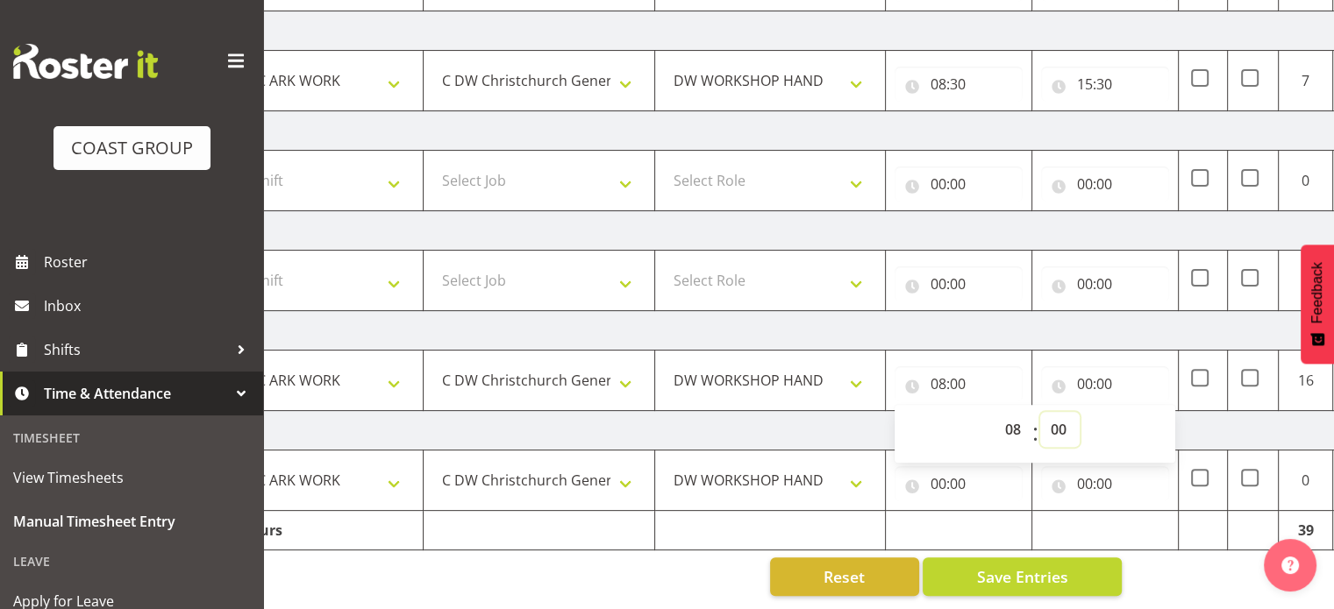
select select "30"
click at [1040, 412] on select "00 01 02 03 04 05 06 07 08 09 10 11 12 13 14 15 16 17 18 19 20 21 22 23 24 25 2…" at bounding box center [1059, 429] width 39 height 35
type input "08:30"
click at [1087, 368] on input "00:00" at bounding box center [1105, 383] width 128 height 35
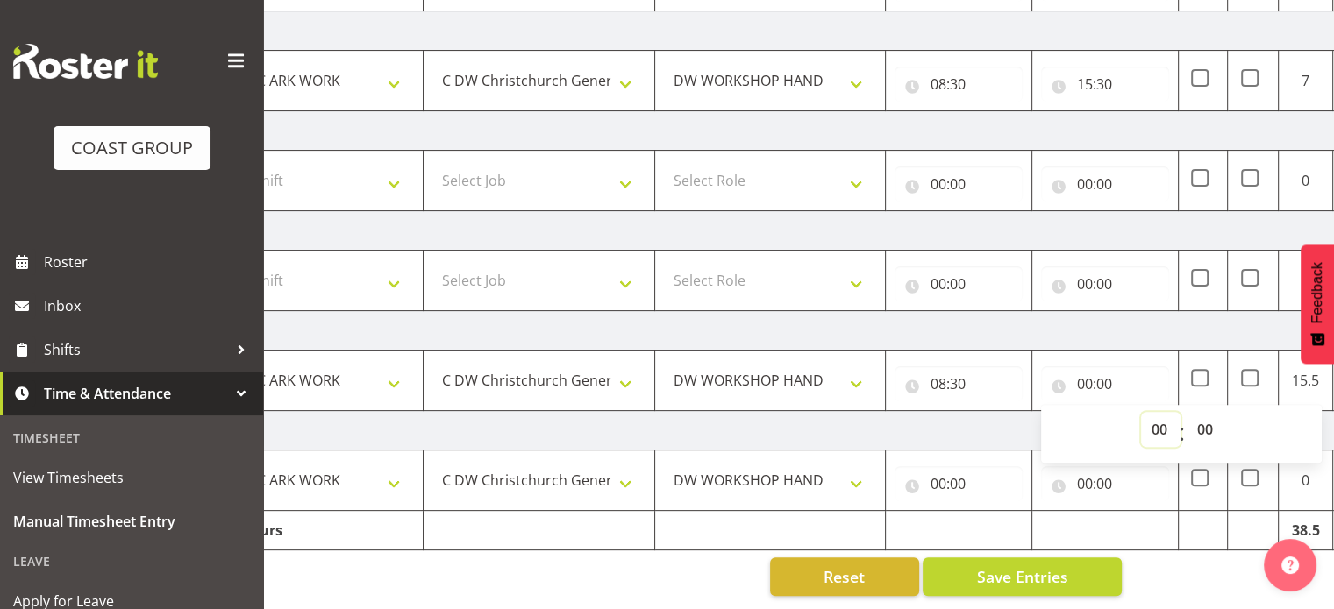
click at [1160, 420] on select "00 01 02 03 04 05 06 07 08 09 10 11 12 13 14 15 16 17 18 19 20 21 22 23" at bounding box center [1160, 429] width 39 height 35
click at [1159, 416] on select "00 01 02 03 04 05 06 07 08 09 10 11 12 13 14 15 16 17 18 19 20 21 22 23" at bounding box center [1160, 429] width 39 height 35
click at [1164, 413] on select "00 01 02 03 04 05 06 07 08 09 10 11 12 13 14 15 16 17 18 19 20 21 22 23" at bounding box center [1160, 429] width 39 height 35
select select "17"
click at [1141, 412] on select "00 01 02 03 04 05 06 07 08 09 10 11 12 13 14 15 16 17 18 19 20 21 22 23" at bounding box center [1160, 429] width 39 height 35
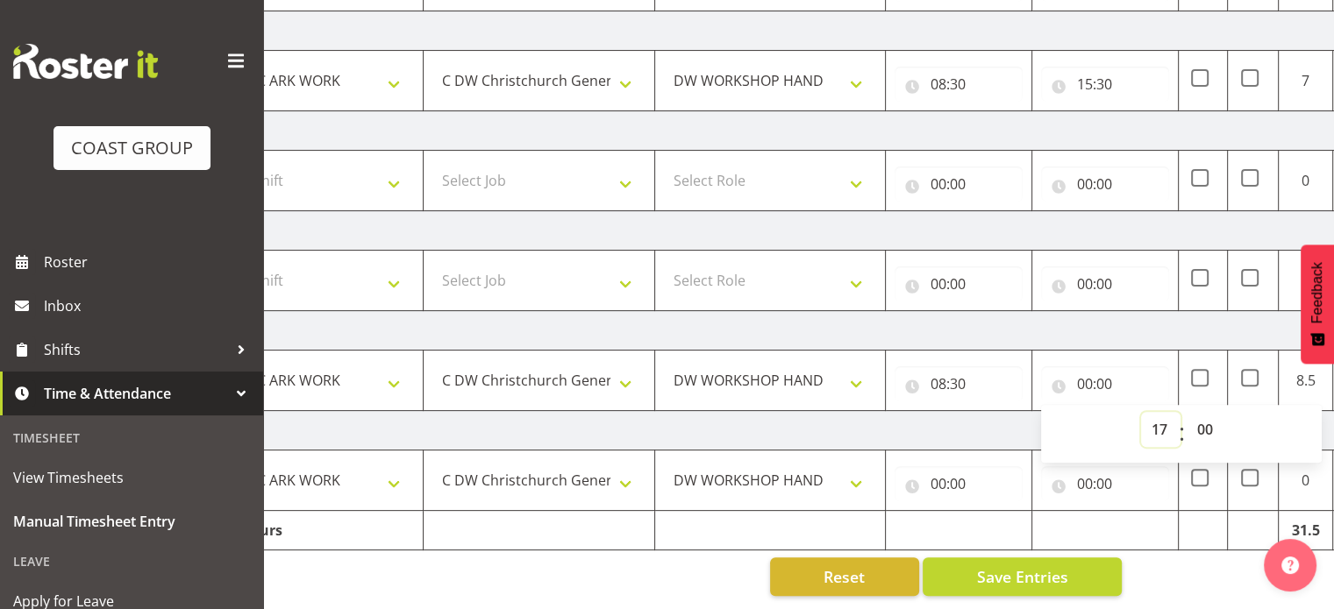
type input "17:00"
click at [939, 471] on input "00:00" at bounding box center [958, 483] width 128 height 35
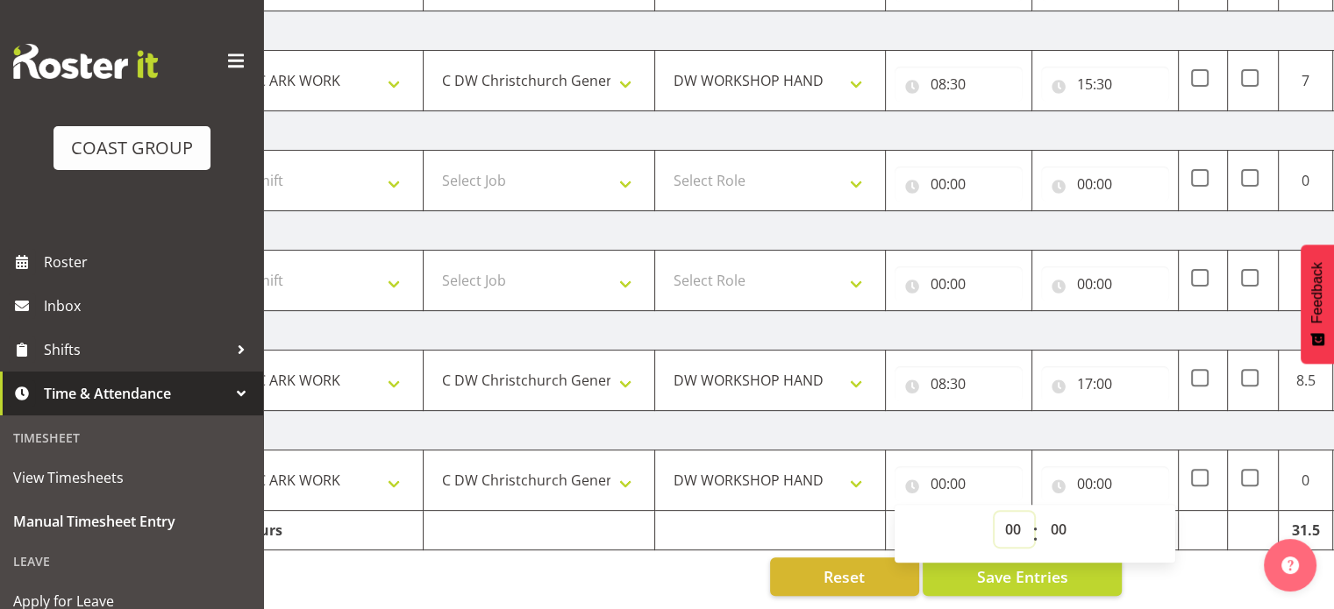
click at [1012, 517] on select "00 01 02 03 04 05 06 07 08 09 10 11 12 13 14 15 16 17 18 19 20 21 22 23" at bounding box center [1013, 529] width 39 height 35
select select "8"
click at [994, 512] on select "00 01 02 03 04 05 06 07 08 09 10 11 12 13 14 15 16 17 18 19 20 21 22 23" at bounding box center [1013, 529] width 39 height 35
type input "08:00"
click at [1085, 470] on input "00:00" at bounding box center [1105, 483] width 128 height 35
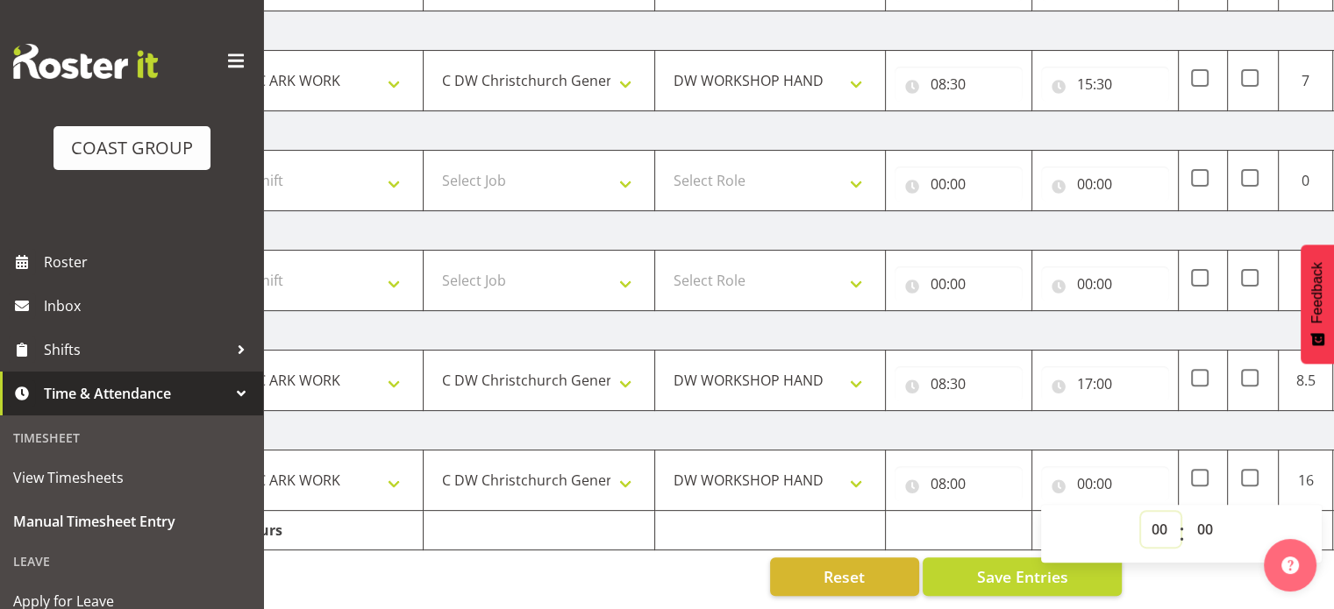
click at [1156, 512] on select "00 01 02 03 04 05 06 07 08 09 10 11 12 13 14 15 16 17 18 19 20 21 22 23" at bounding box center [1160, 529] width 39 height 35
select select "16"
click at [1141, 512] on select "00 01 02 03 04 05 06 07 08 09 10 11 12 13 14 15 16 17 18 19 20 21 22 23" at bounding box center [1160, 529] width 39 height 35
type input "16:00"
click at [1209, 515] on select "00 01 02 03 04 05 06 07 08 09 10 11 12 13 14 15 16 17 18 19 20 21 22 23 24 25 2…" at bounding box center [1205, 529] width 39 height 35
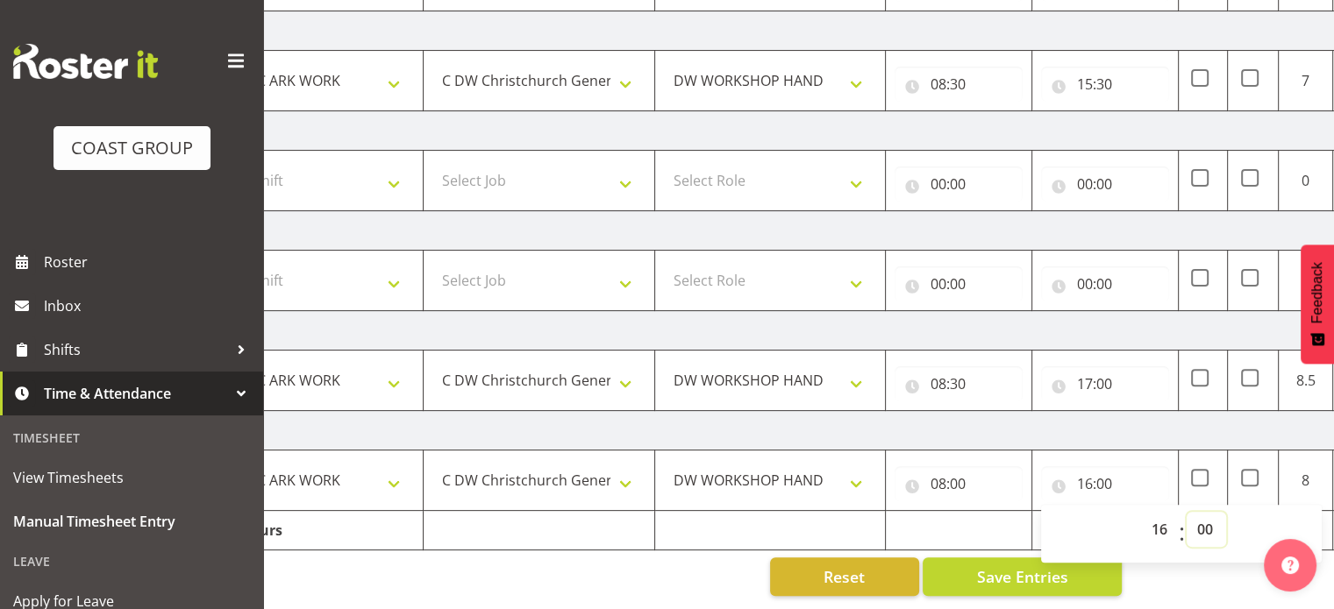
select select "30"
click at [1186, 512] on select "00 01 02 03 04 05 06 07 08 09 10 11 12 13 14 15 16 17 18 19 20 21 22 23 24 25 2…" at bounding box center [1205, 529] width 39 height 35
type input "16:30"
click at [1247, 423] on td "[DATE]" at bounding box center [805, 430] width 1227 height 39
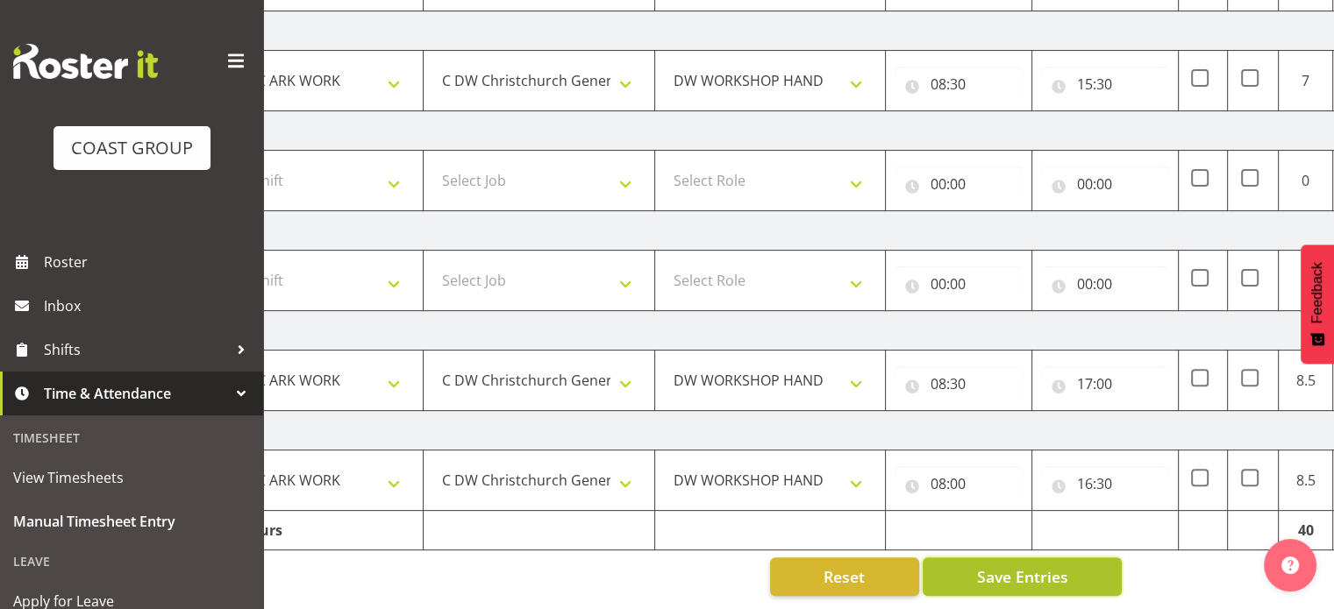
click at [1077, 564] on button "Save Entries" at bounding box center [1021, 577] width 199 height 39
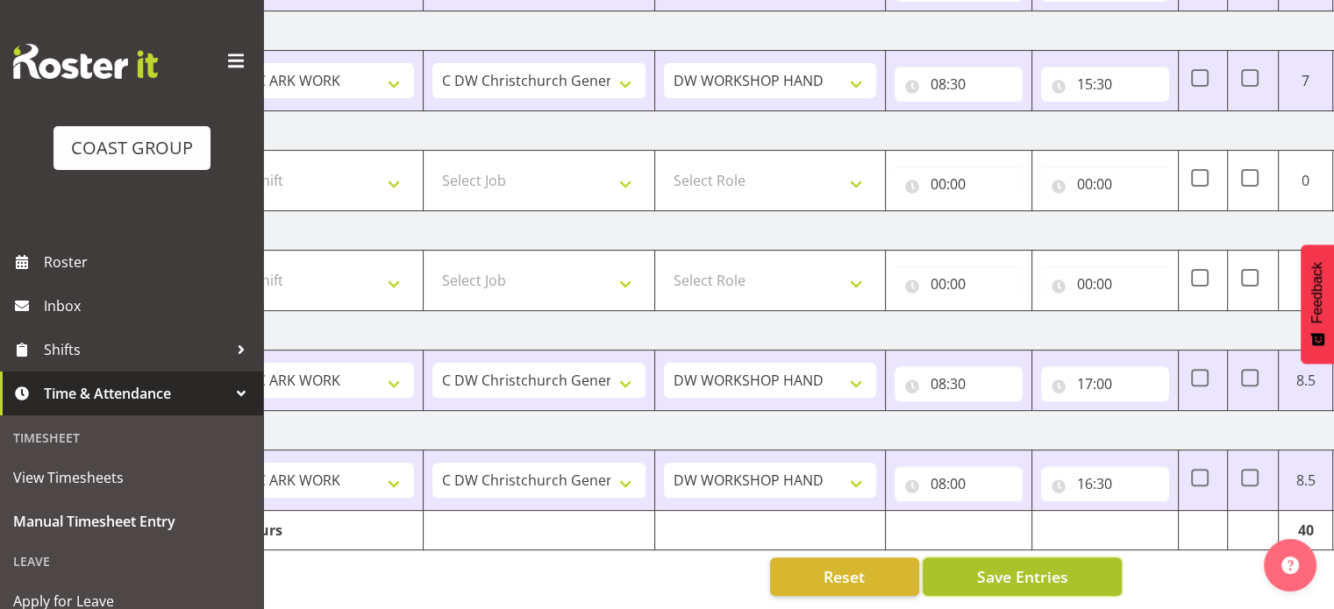
click at [1077, 564] on button "Save Entries" at bounding box center [1021, 577] width 199 height 39
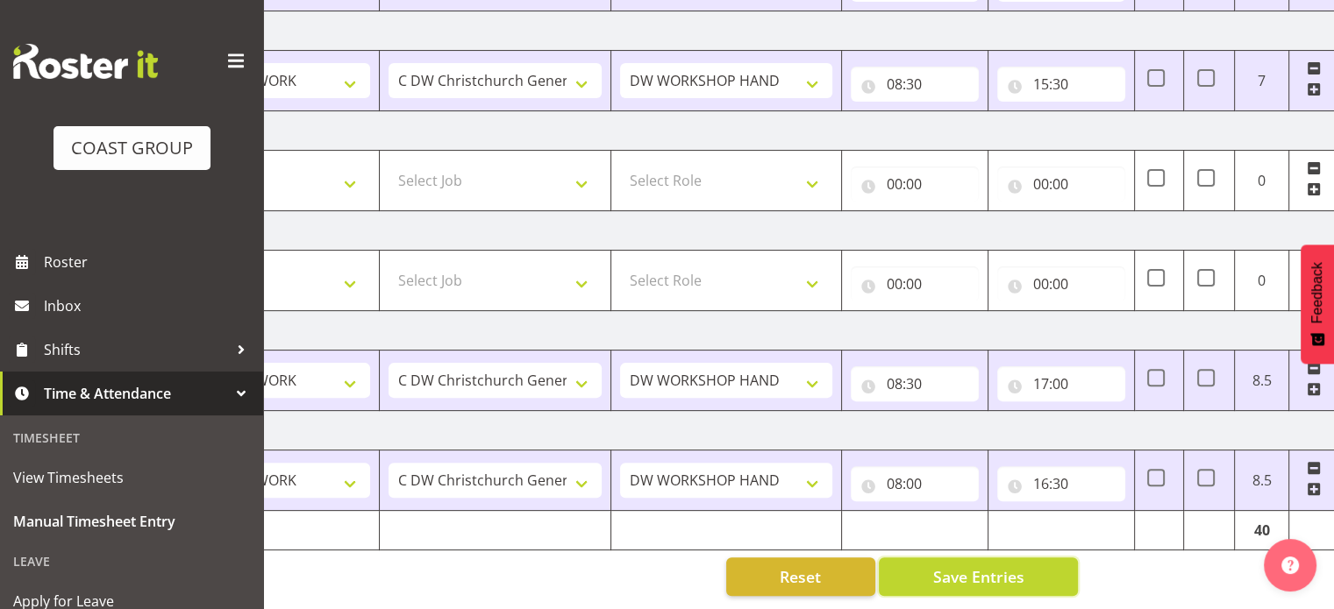
scroll to position [0, 0]
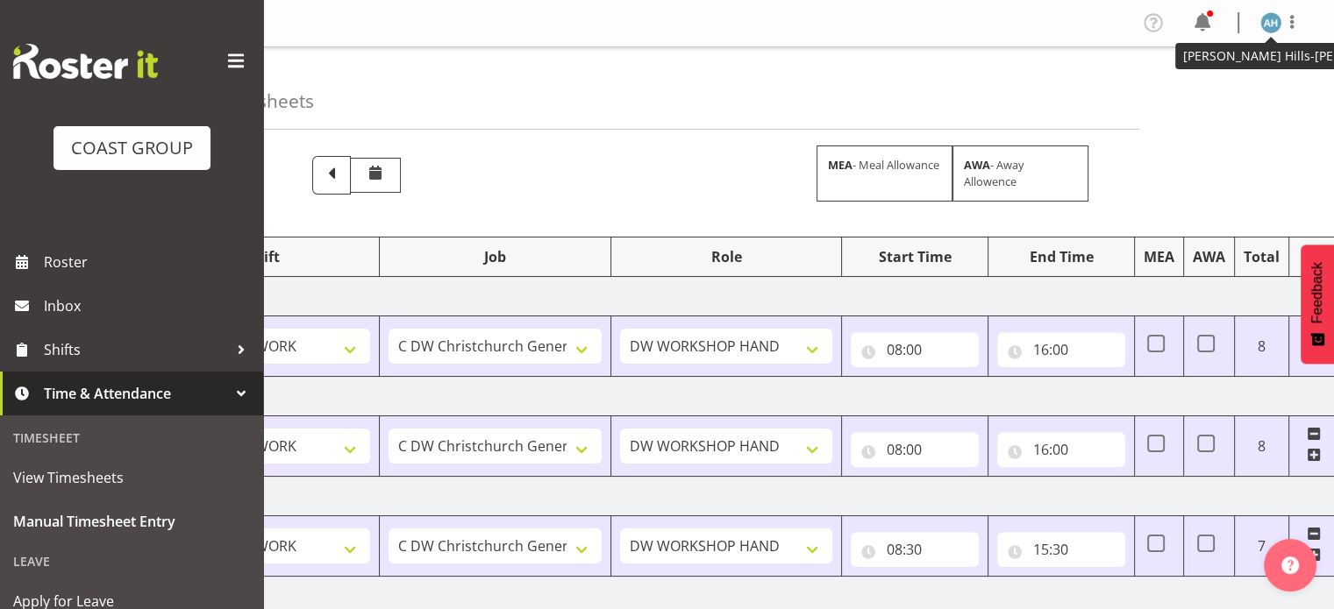
click at [1270, 18] on img at bounding box center [1270, 22] width 21 height 21
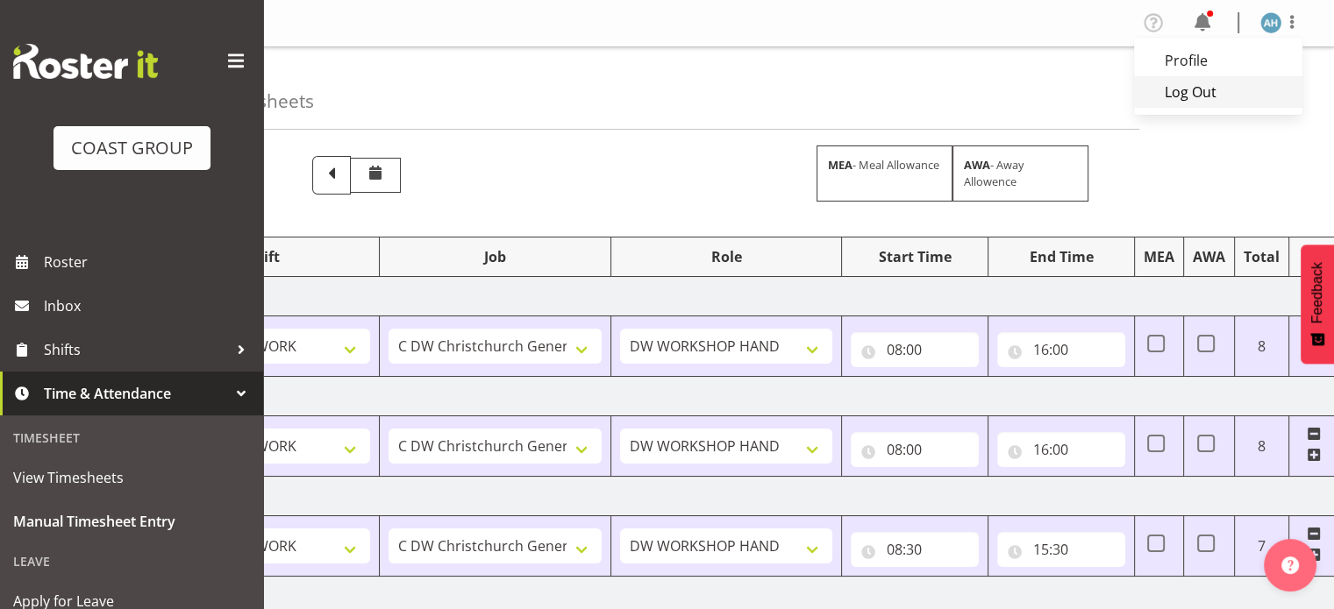
click at [1194, 91] on link "Log Out" at bounding box center [1218, 92] width 168 height 32
